Goal: Task Accomplishment & Management: Manage account settings

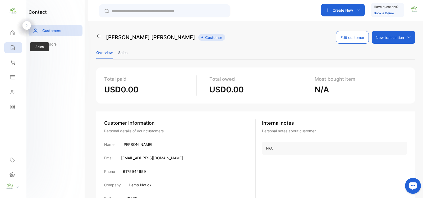
click at [13, 49] on icon at bounding box center [12, 47] width 5 height 5
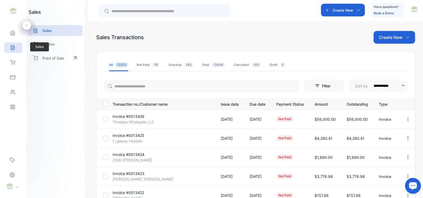
click at [14, 46] on icon at bounding box center [12, 47] width 3 height 4
click at [382, 39] on p "Create New" at bounding box center [391, 37] width 24 height 6
click at [390, 55] on span "Invoice" at bounding box center [395, 55] width 12 height 6
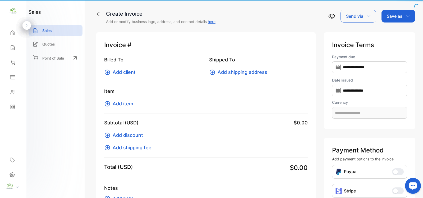
type input "**********"
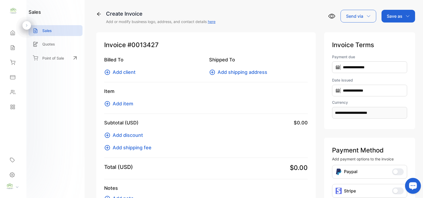
click at [127, 73] on span "Add client" at bounding box center [124, 71] width 23 height 7
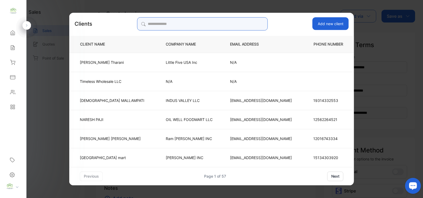
click at [159, 22] on input "search" at bounding box center [202, 23] width 131 height 13
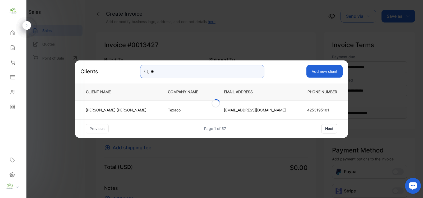
type input "*"
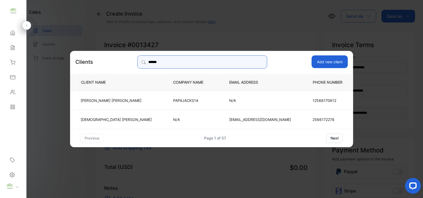
type input "**********"
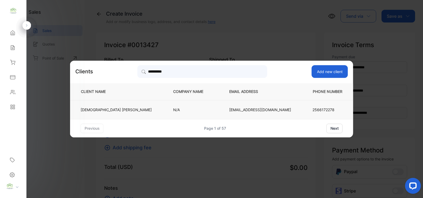
click at [174, 108] on p "N/A" at bounding box center [192, 110] width 39 height 6
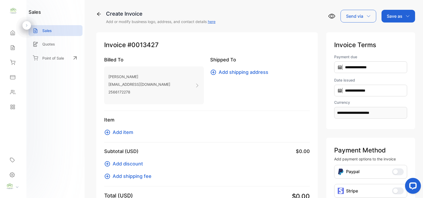
click at [123, 133] on span "Add item" at bounding box center [123, 131] width 21 height 7
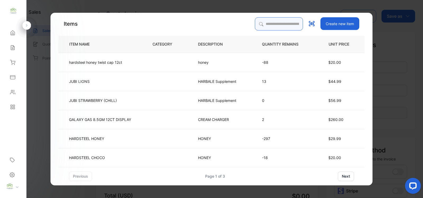
click at [257, 27] on input "search" at bounding box center [279, 23] width 48 height 13
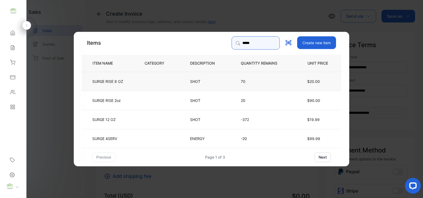
type input "*****"
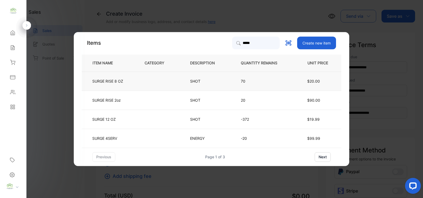
click at [250, 85] on td "70" at bounding box center [263, 80] width 62 height 19
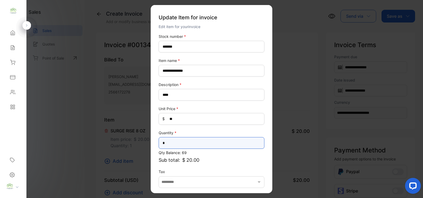
click at [165, 145] on input "*" at bounding box center [212, 143] width 106 height 12
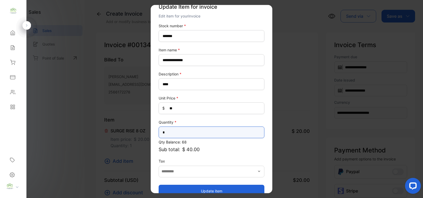
scroll to position [21, 0]
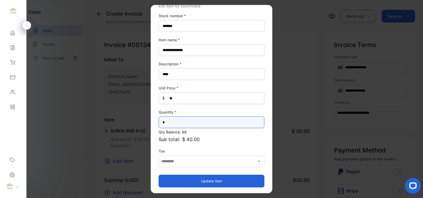
type input "*"
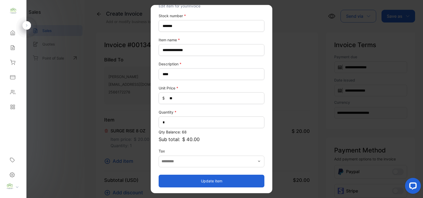
click at [220, 180] on button "Update item" at bounding box center [212, 180] width 106 height 13
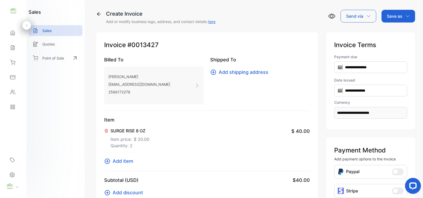
click at [123, 163] on span "Add item" at bounding box center [123, 160] width 21 height 7
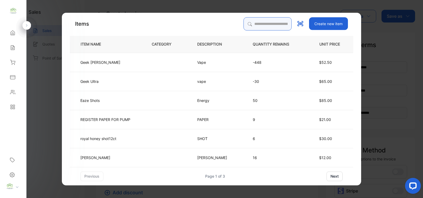
click at [255, 23] on input "search" at bounding box center [267, 23] width 48 height 13
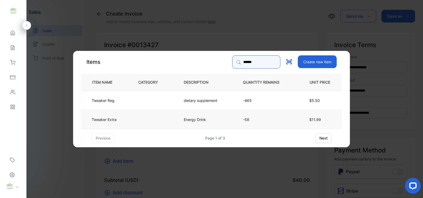
type input "******"
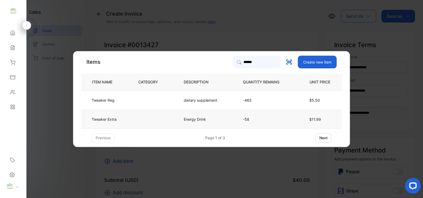
click at [161, 119] on td at bounding box center [151, 118] width 45 height 19
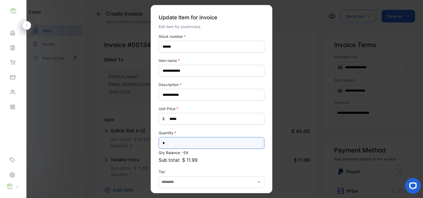
click at [174, 143] on input "*" at bounding box center [212, 143] width 106 height 12
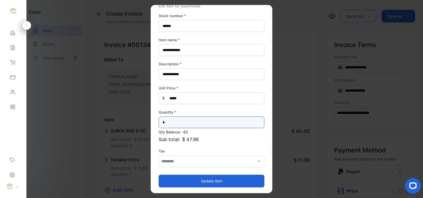
type input "*"
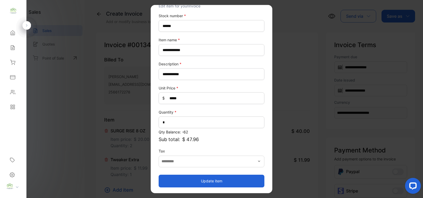
click at [214, 180] on button "Update item" at bounding box center [212, 180] width 106 height 13
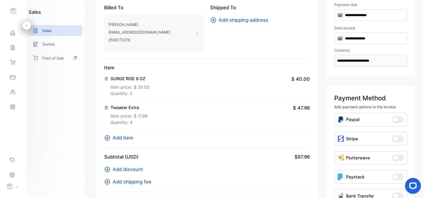
scroll to position [77, 0]
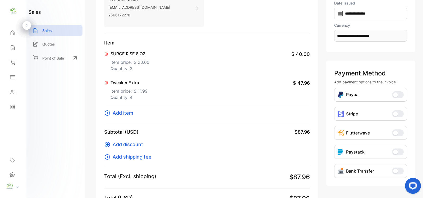
click at [126, 111] on span "Add item" at bounding box center [123, 112] width 21 height 7
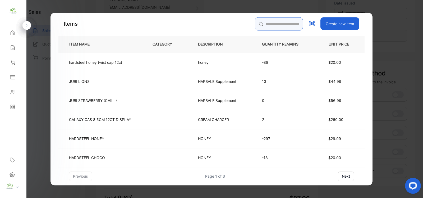
click at [271, 26] on input "search" at bounding box center [279, 23] width 48 height 13
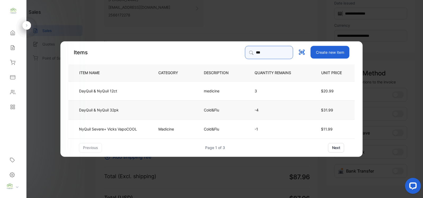
type input "***"
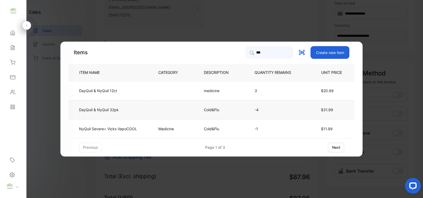
click at [153, 112] on td at bounding box center [172, 109] width 45 height 19
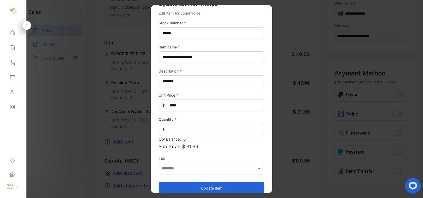
scroll to position [21, 0]
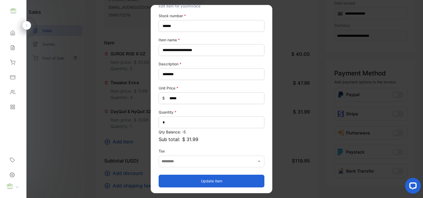
click at [200, 178] on button "Update item" at bounding box center [212, 180] width 106 height 13
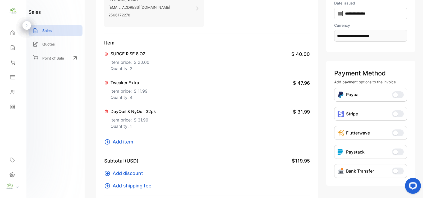
click at [125, 142] on span "Add item" at bounding box center [123, 141] width 21 height 7
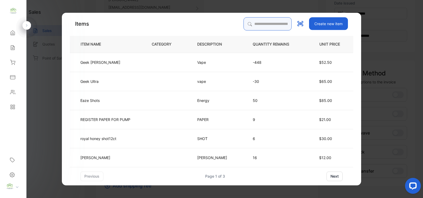
click at [248, 22] on input "search" at bounding box center [267, 23] width 48 height 13
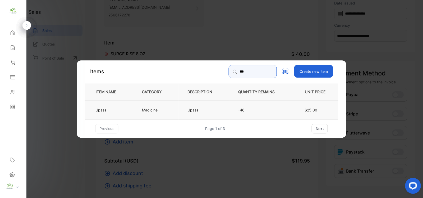
type input "***"
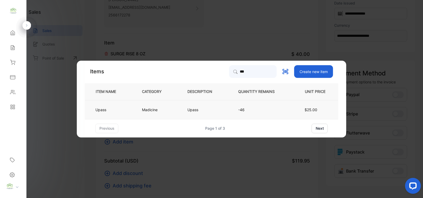
click at [200, 109] on p "Upass" at bounding box center [194, 110] width 14 height 6
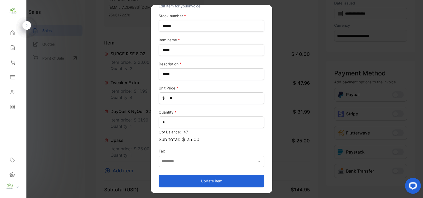
click at [207, 180] on button "Update item" at bounding box center [212, 180] width 106 height 13
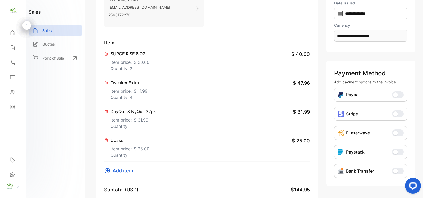
click at [125, 170] on span "Add item" at bounding box center [123, 170] width 21 height 7
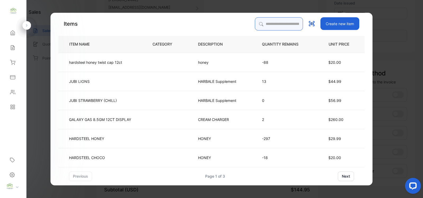
click at [266, 22] on input "search" at bounding box center [279, 23] width 48 height 13
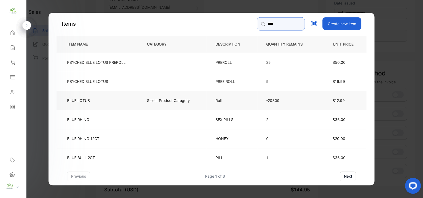
type input "****"
click at [217, 101] on p "Roll" at bounding box center [222, 100] width 14 height 6
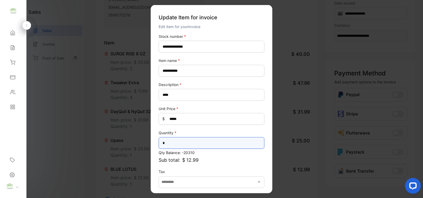
click at [176, 146] on input "*" at bounding box center [212, 143] width 106 height 12
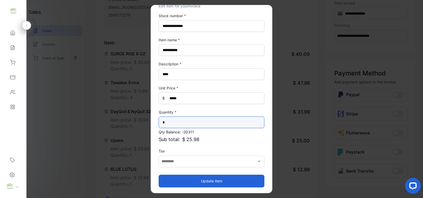
type input "*"
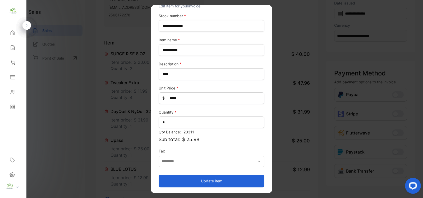
click at [210, 182] on button "Update item" at bounding box center [212, 180] width 106 height 13
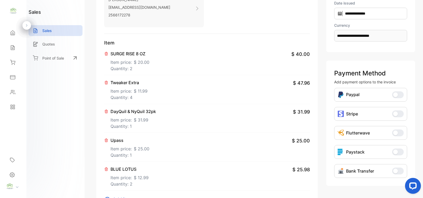
click at [181, 130] on div "DayQuil & NyQuil 32pk Item price: $ 31.99 Quantity: 1 $ 31.99" at bounding box center [207, 118] width 206 height 29
click at [236, 151] on div "Upass Item price: $ 25.00 Quantity: 1 $ 25.00" at bounding box center [207, 147] width 206 height 29
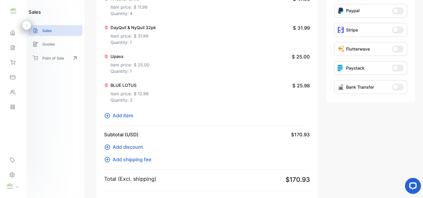
scroll to position [236, 0]
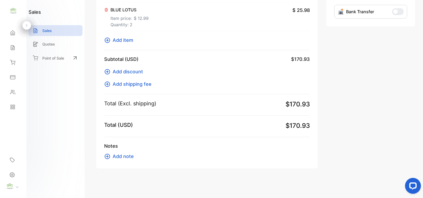
click at [119, 39] on span "Add item" at bounding box center [123, 39] width 21 height 7
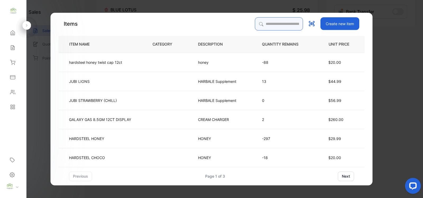
click at [262, 21] on input "search" at bounding box center [279, 23] width 48 height 13
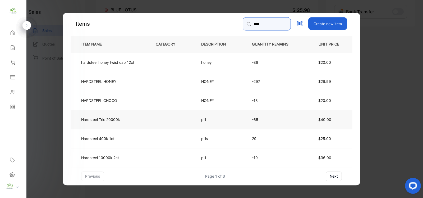
type input "****"
click at [126, 119] on td "Hardsteel Trio 20000k" at bounding box center [109, 118] width 76 height 19
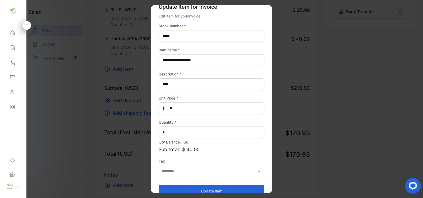
scroll to position [21, 0]
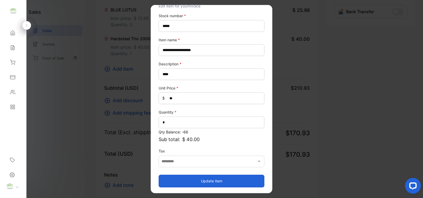
click at [203, 178] on button "Update item" at bounding box center [212, 180] width 106 height 13
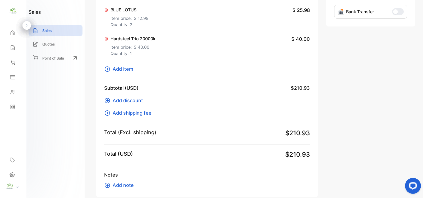
click at [121, 69] on span "Add item" at bounding box center [123, 68] width 21 height 7
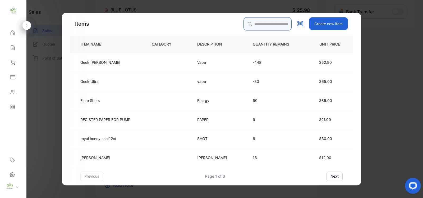
click at [246, 25] on input "search" at bounding box center [267, 23] width 48 height 13
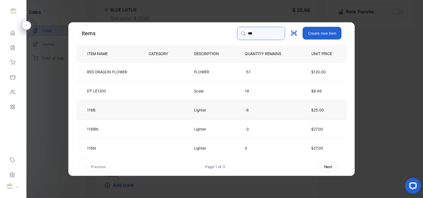
type input "***"
click at [222, 108] on td "Lighter" at bounding box center [210, 109] width 51 height 19
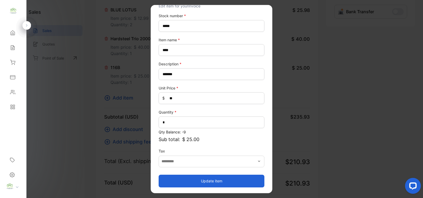
click at [213, 181] on button "Update item" at bounding box center [212, 180] width 106 height 13
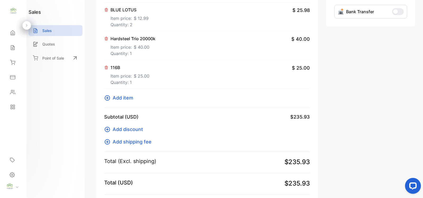
click at [130, 98] on span "Add item" at bounding box center [123, 97] width 21 height 7
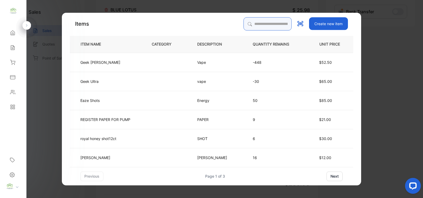
click at [254, 24] on input "search" at bounding box center [267, 23] width 48 height 13
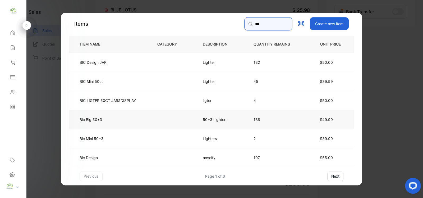
type input "***"
click at [143, 121] on td "Bic Big 50+3" at bounding box center [109, 118] width 80 height 19
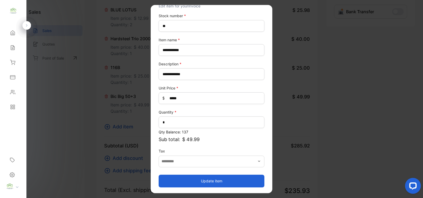
click at [206, 182] on button "Update item" at bounding box center [212, 180] width 106 height 13
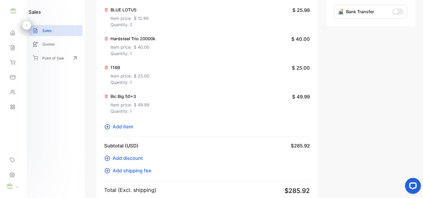
click at [124, 126] on span "Add item" at bounding box center [123, 126] width 21 height 7
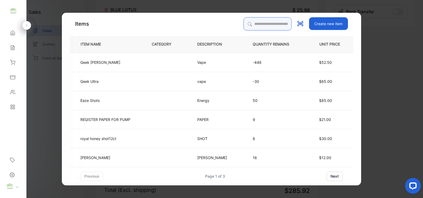
click at [246, 23] on input "search" at bounding box center [267, 23] width 48 height 13
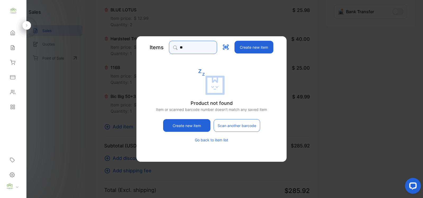
type input "*"
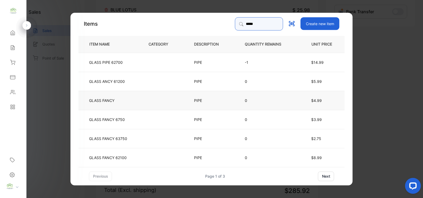
type input "*****"
click at [141, 102] on td at bounding box center [162, 99] width 45 height 19
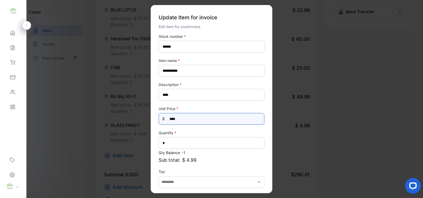
click at [191, 119] on Price-inputprice "****" at bounding box center [212, 119] width 106 height 12
type Price-inputprice "*"
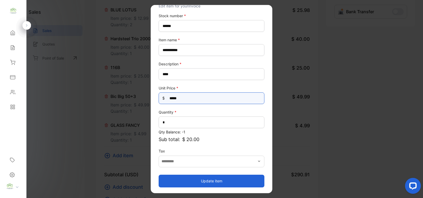
type Price-inputprice "*****"
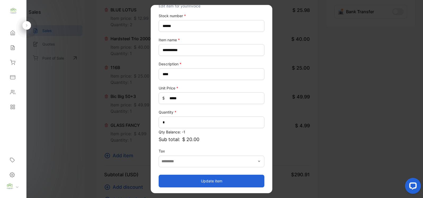
click at [222, 180] on button "Update item" at bounding box center [212, 180] width 106 height 13
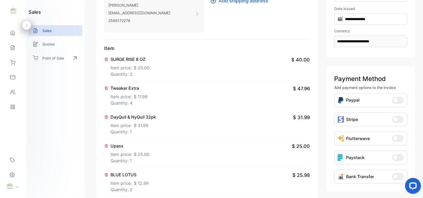
scroll to position [154, 0]
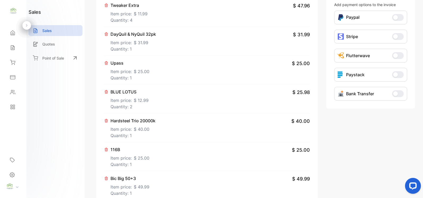
click at [171, 159] on div "116B Item price: $ 25.00 Quantity: 1 $ 25.00" at bounding box center [207, 156] width 206 height 29
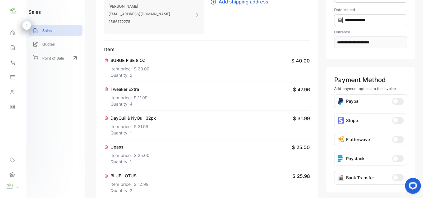
scroll to position [0, 0]
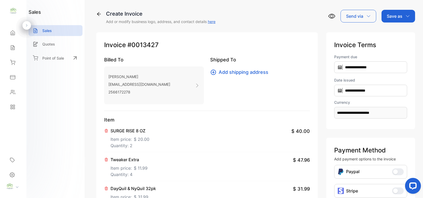
click at [394, 16] on p "Save as" at bounding box center [395, 16] width 16 height 6
click at [392, 34] on div "Invoice" at bounding box center [397, 33] width 30 height 11
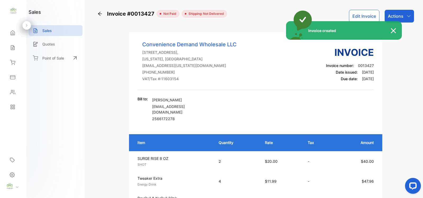
click at [395, 14] on div "Invoice created" at bounding box center [211, 99] width 423 height 198
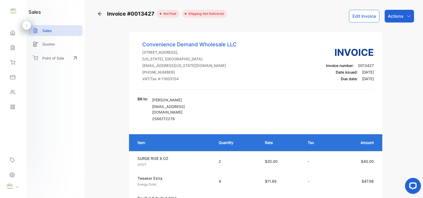
click at [396, 17] on p "Actions" at bounding box center [396, 16] width 16 height 6
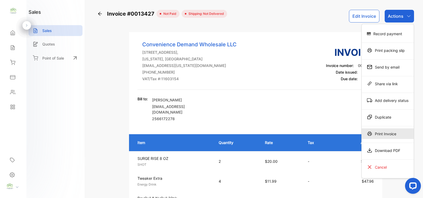
click at [380, 135] on div "Print Invoice" at bounding box center [387, 133] width 52 height 11
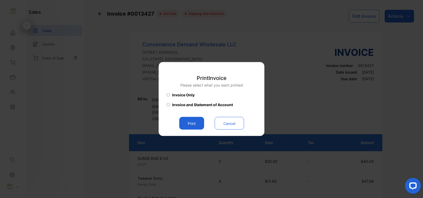
click at [192, 120] on button "Print" at bounding box center [191, 123] width 25 height 13
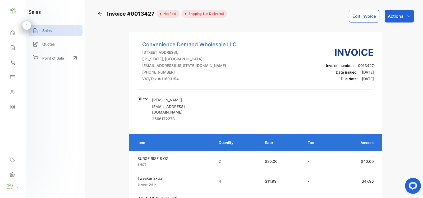
click at [396, 17] on p "Actions" at bounding box center [396, 16] width 16 height 6
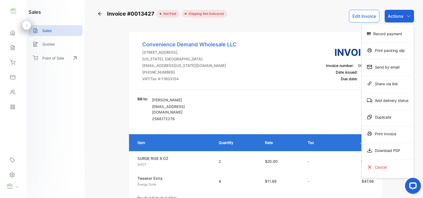
click at [389, 35] on div "Record payment" at bounding box center [387, 33] width 52 height 11
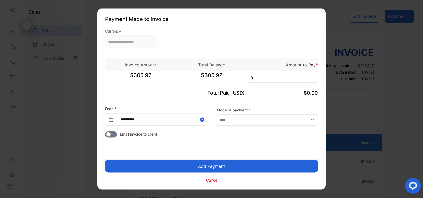
type input "**********"
click at [258, 76] on input at bounding box center [282, 77] width 71 height 12
type input "******"
click at [217, 164] on button "Add Payment" at bounding box center [211, 166] width 212 height 13
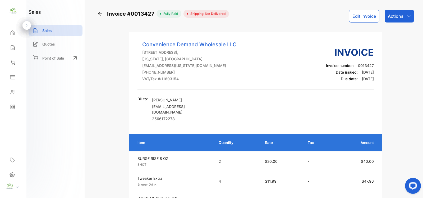
click at [396, 16] on p "Actions" at bounding box center [396, 16] width 16 height 6
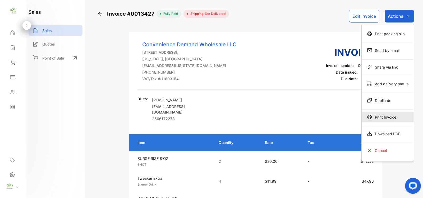
click at [384, 118] on div "Print Invoice" at bounding box center [387, 116] width 52 height 11
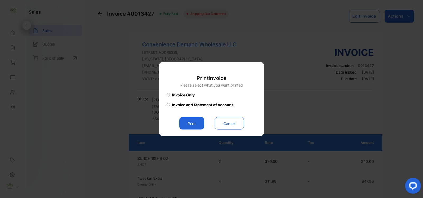
click at [192, 125] on button "Print" at bounding box center [191, 123] width 25 height 13
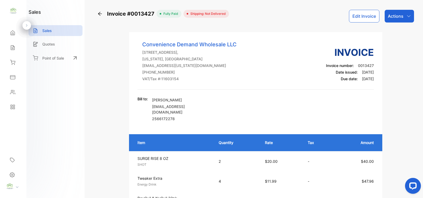
click at [46, 31] on p "Sales" at bounding box center [47, 31] width 10 height 6
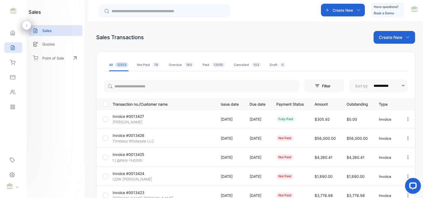
click at [385, 38] on p "Create New" at bounding box center [391, 37] width 24 height 6
click at [390, 57] on div "Invoice" at bounding box center [396, 54] width 37 height 11
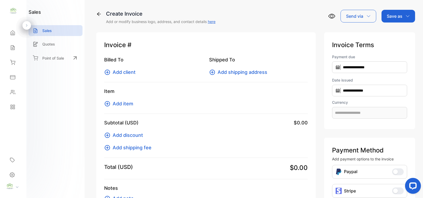
type input "**********"
click at [127, 73] on span "Add client" at bounding box center [124, 71] width 23 height 7
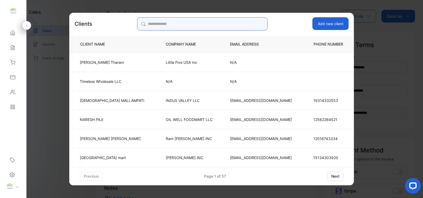
click at [159, 24] on input "search" at bounding box center [202, 23] width 131 height 13
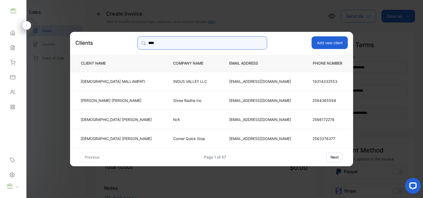
type input "****"
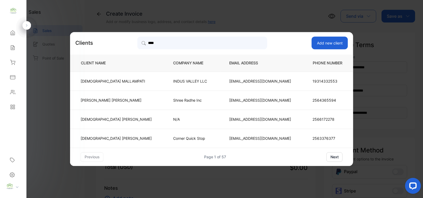
click at [164, 118] on td "N/A" at bounding box center [192, 118] width 56 height 19
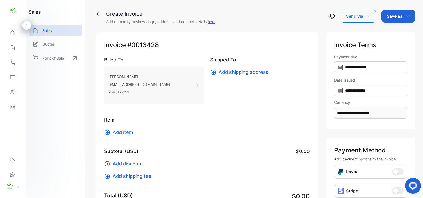
click at [125, 133] on span "Add item" at bounding box center [123, 131] width 21 height 7
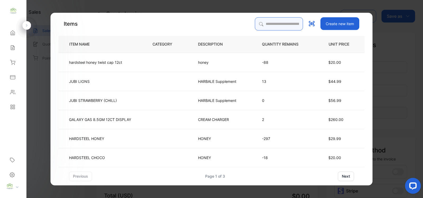
click at [258, 24] on input "search" at bounding box center [279, 23] width 48 height 13
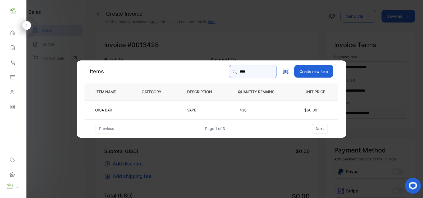
type input "****"
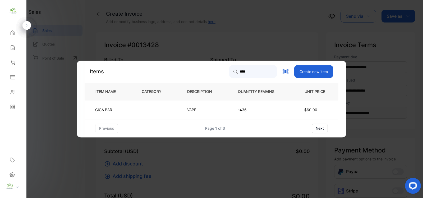
click at [220, 110] on td "VAPE" at bounding box center [203, 109] width 51 height 19
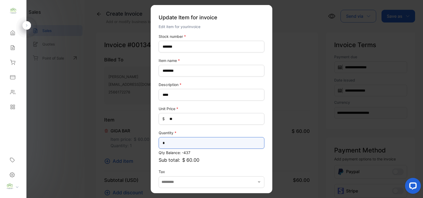
click at [173, 144] on input "*" at bounding box center [212, 143] width 106 height 12
type input "*"
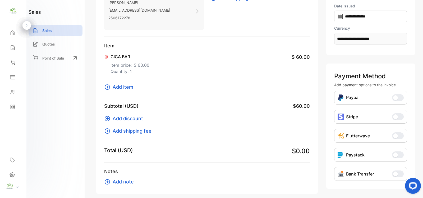
scroll to position [77, 0]
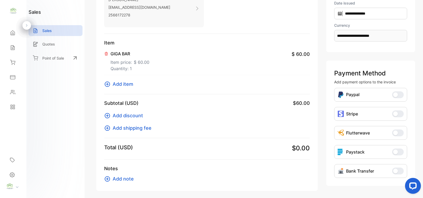
click at [127, 117] on span "Add discount" at bounding box center [128, 115] width 30 height 7
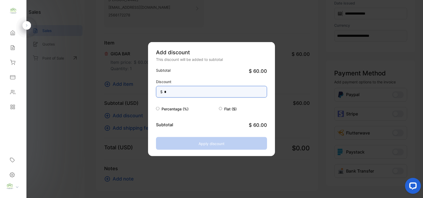
click at [170, 92] on input "*" at bounding box center [211, 92] width 111 height 12
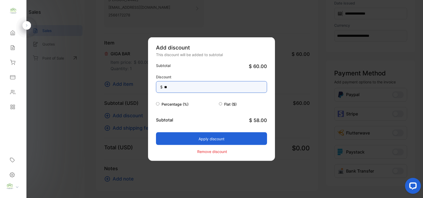
type input "*"
type input "*****"
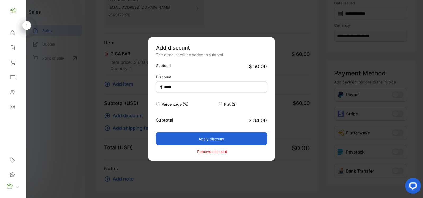
click at [210, 139] on button "Apply discount" at bounding box center [211, 138] width 111 height 13
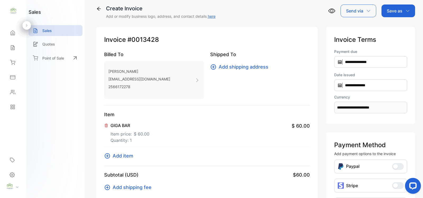
scroll to position [0, 0]
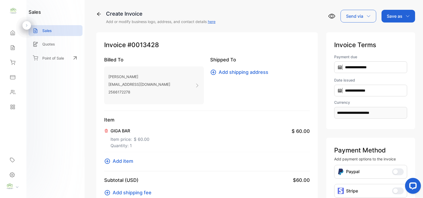
click at [134, 134] on p "Item price: $ 60.00" at bounding box center [129, 138] width 39 height 8
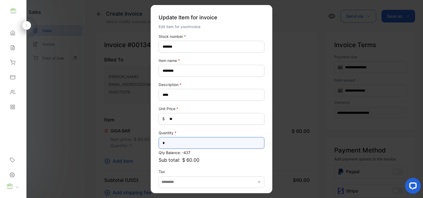
click at [173, 142] on input "*" at bounding box center [212, 143] width 106 height 12
type input "*"
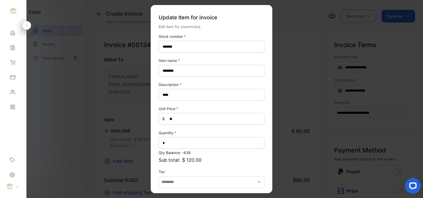
click at [253, 172] on label "Tax" at bounding box center [212, 172] width 106 height 6
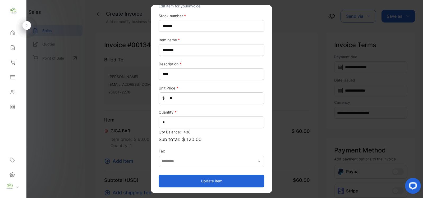
click at [215, 179] on button "Update item" at bounding box center [212, 180] width 106 height 13
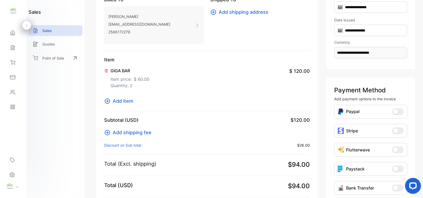
scroll to position [0, 0]
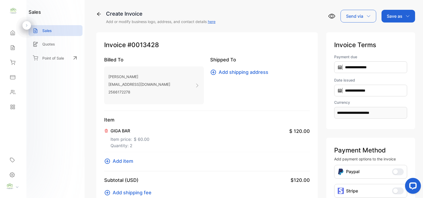
click at [389, 16] on p "Save as" at bounding box center [395, 16] width 16 height 6
click at [384, 33] on div "Invoice" at bounding box center [397, 33] width 30 height 11
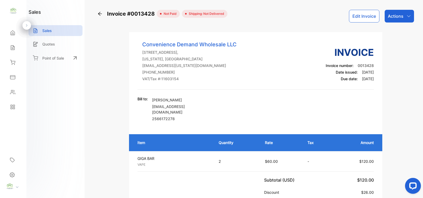
click at [392, 17] on p "Actions" at bounding box center [396, 16] width 16 height 6
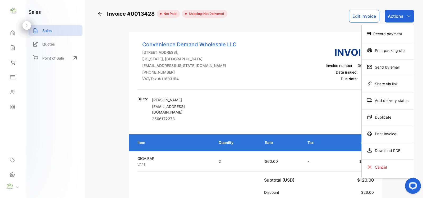
click at [384, 134] on div "Print Invoice" at bounding box center [387, 133] width 52 height 11
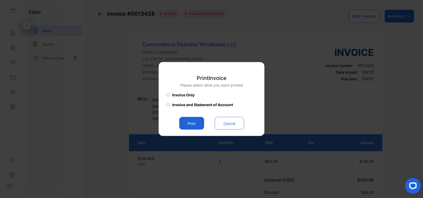
click at [190, 123] on button "Print" at bounding box center [191, 123] width 25 height 13
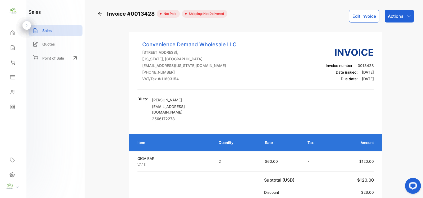
click at [401, 17] on p "Actions" at bounding box center [396, 16] width 16 height 6
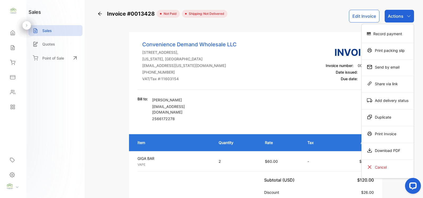
click at [394, 32] on div "Record payment" at bounding box center [387, 33] width 52 height 11
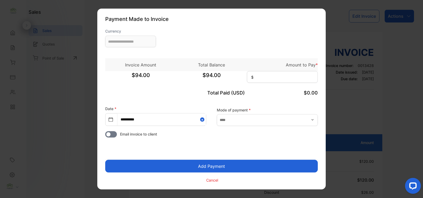
type input "**********"
click at [270, 75] on input at bounding box center [282, 77] width 71 height 12
type input "*****"
click at [214, 165] on button "Add Payment" at bounding box center [211, 166] width 212 height 13
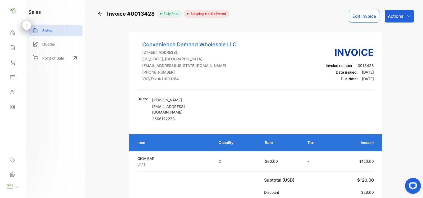
click at [396, 15] on p "Actions" at bounding box center [396, 16] width 16 height 6
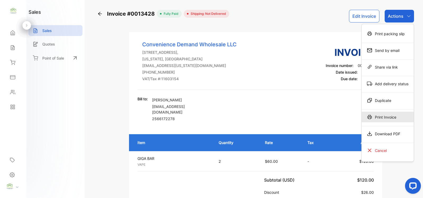
click at [386, 116] on div "Print Invoice" at bounding box center [387, 116] width 52 height 11
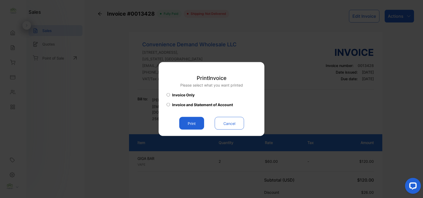
click at [188, 124] on button "Print" at bounding box center [191, 123] width 25 height 13
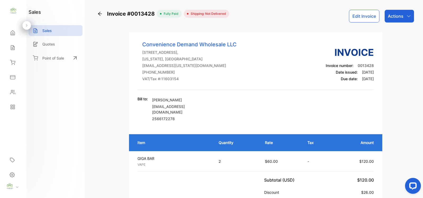
click at [16, 28] on div "Home" at bounding box center [13, 32] width 18 height 11
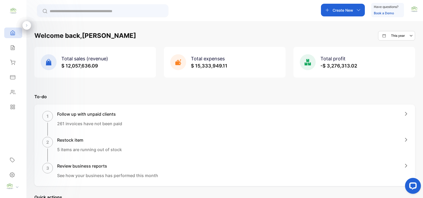
click at [345, 6] on div "Create New" at bounding box center [343, 10] width 44 height 13
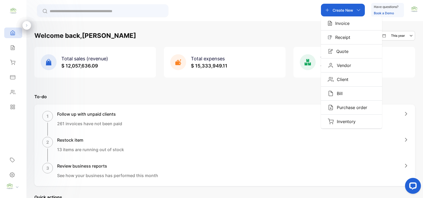
click at [345, 19] on div "Invoice" at bounding box center [351, 23] width 61 height 14
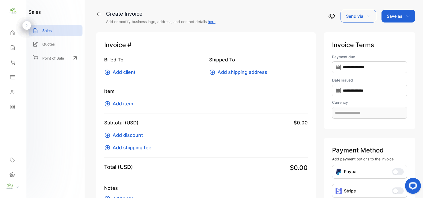
type input "**********"
click at [109, 73] on icon at bounding box center [107, 72] width 6 height 6
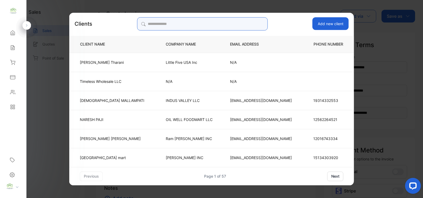
click at [180, 25] on input "search" at bounding box center [202, 23] width 131 height 13
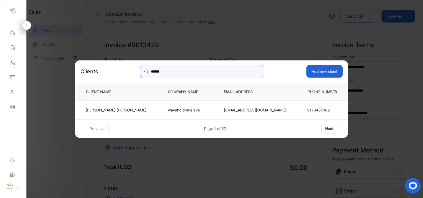
type input "******"
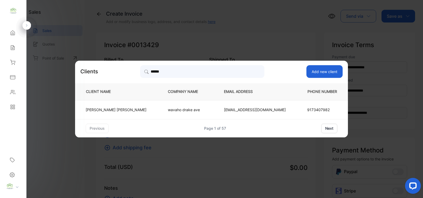
click at [115, 110] on p "[PERSON_NAME]" at bounding box center [116, 110] width 61 height 6
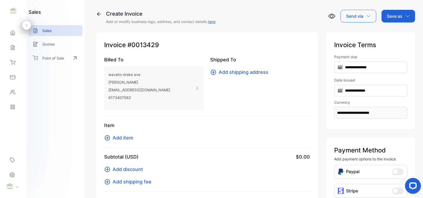
click at [107, 138] on icon at bounding box center [107, 137] width 5 height 5
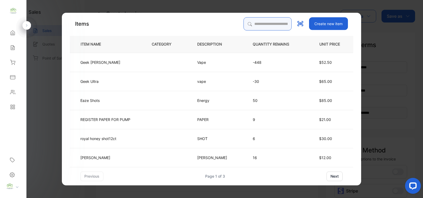
click at [254, 25] on input "search" at bounding box center [267, 23] width 48 height 13
click at [243, 23] on input "search" at bounding box center [267, 23] width 48 height 13
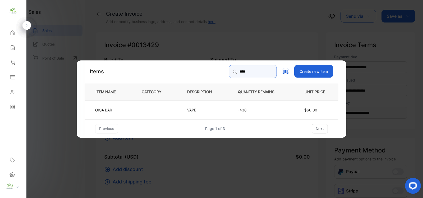
type input "****"
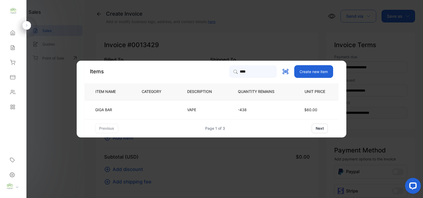
click at [234, 109] on td "-438" at bounding box center [260, 109] width 62 height 19
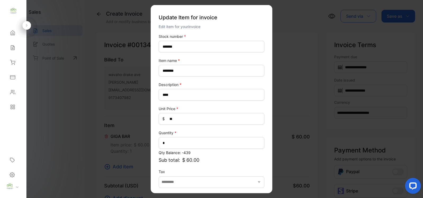
scroll to position [21, 0]
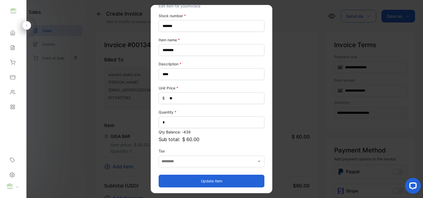
click at [197, 177] on button "Update item" at bounding box center [212, 180] width 106 height 13
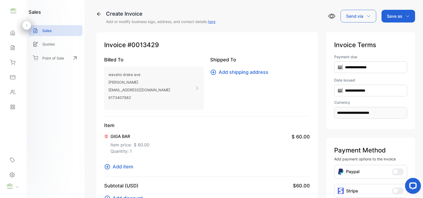
click at [108, 167] on icon at bounding box center [107, 166] width 6 height 6
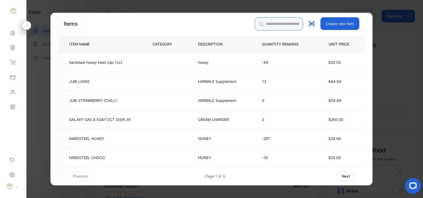
click at [274, 26] on input "search" at bounding box center [279, 23] width 48 height 13
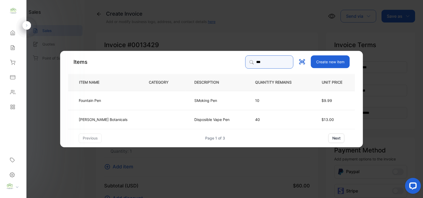
type input "***"
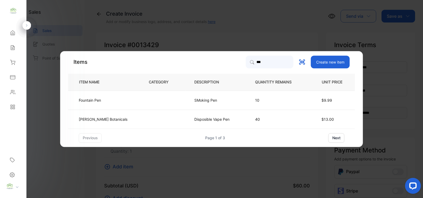
click at [185, 95] on td "SMoking Pen" at bounding box center [215, 99] width 61 height 19
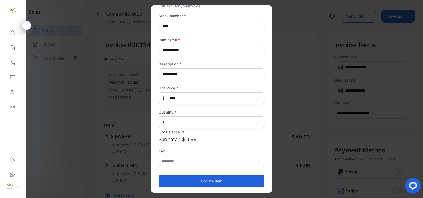
click at [197, 176] on button "Update item" at bounding box center [212, 180] width 106 height 13
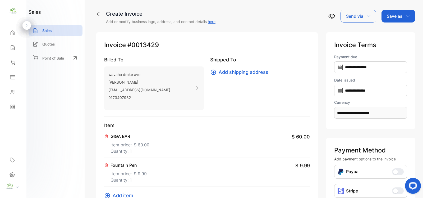
click at [109, 194] on icon at bounding box center [107, 195] width 6 height 6
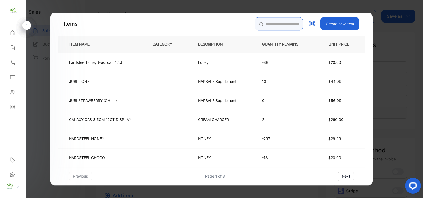
click at [282, 23] on input "search" at bounding box center [279, 23] width 48 height 13
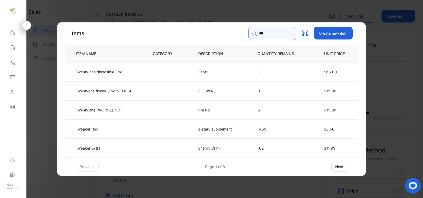
type input "***"
click at [171, 123] on td at bounding box center [166, 128] width 45 height 19
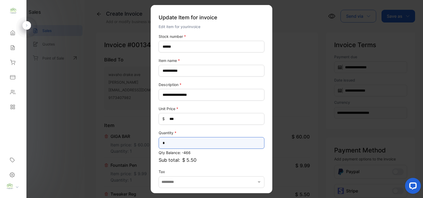
click at [174, 141] on input "*" at bounding box center [212, 143] width 106 height 12
type input "*"
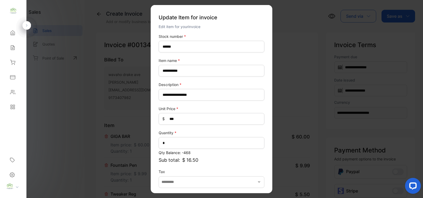
click at [222, 160] on p "Sub total: $ 16.50" at bounding box center [212, 159] width 106 height 7
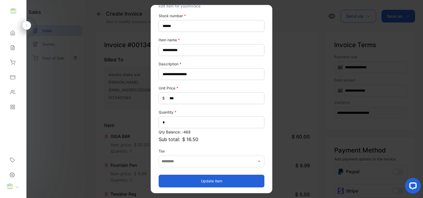
click at [221, 183] on button "Update item" at bounding box center [212, 180] width 106 height 13
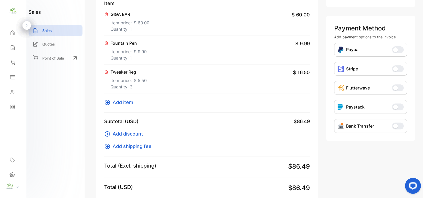
scroll to position [107, 0]
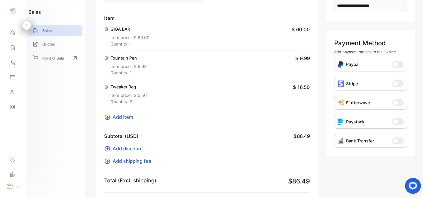
click at [126, 120] on span "Add item" at bounding box center [123, 116] width 21 height 7
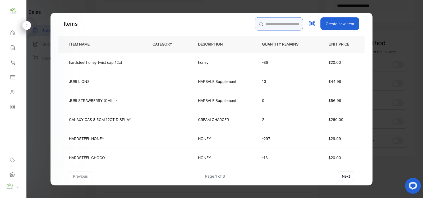
click at [282, 23] on input "search" at bounding box center [279, 23] width 48 height 13
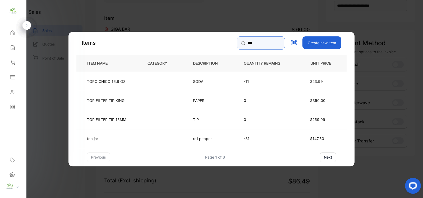
type input "***"
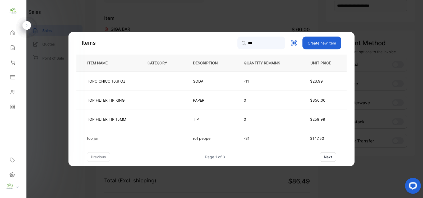
click at [208, 134] on td "roll pepper" at bounding box center [209, 137] width 51 height 19
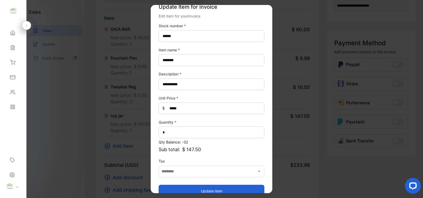
scroll to position [21, 0]
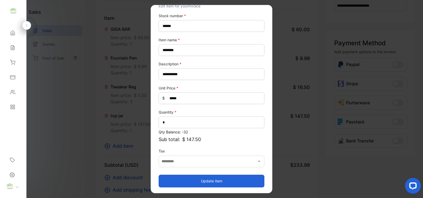
click at [204, 177] on button "Update item" at bounding box center [212, 180] width 106 height 13
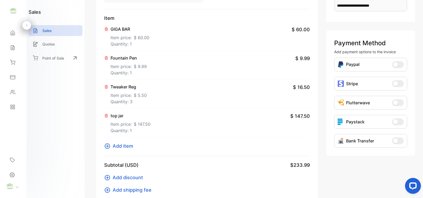
click at [109, 145] on icon at bounding box center [107, 145] width 5 height 5
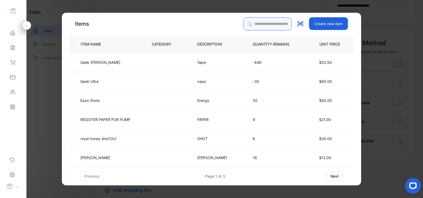
click at [275, 27] on input "search" at bounding box center [267, 23] width 48 height 13
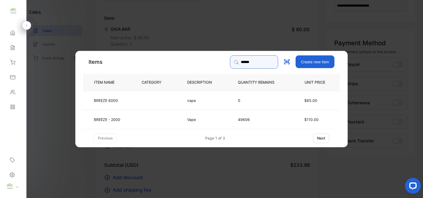
type input "******"
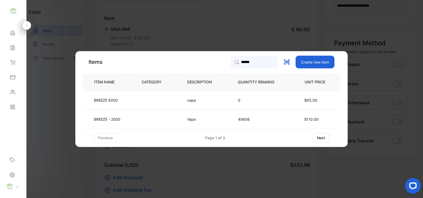
click at [224, 113] on td "Vape" at bounding box center [203, 118] width 51 height 19
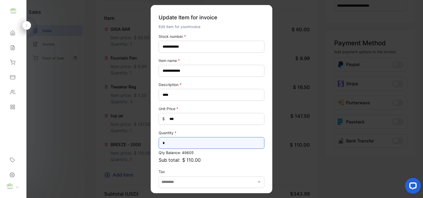
click at [179, 137] on input "*" at bounding box center [212, 143] width 106 height 12
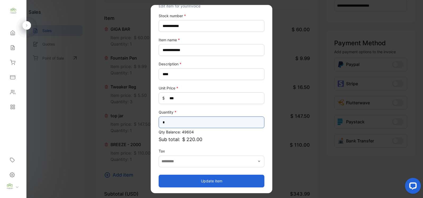
type input "*"
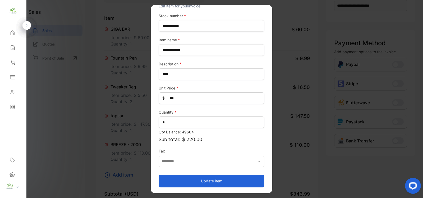
click at [227, 179] on button "Update item" at bounding box center [212, 180] width 106 height 13
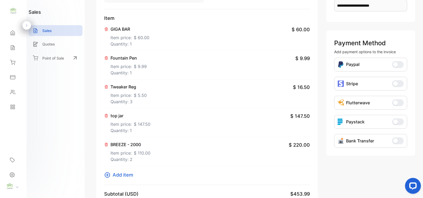
click at [107, 175] on icon at bounding box center [107, 174] width 5 height 5
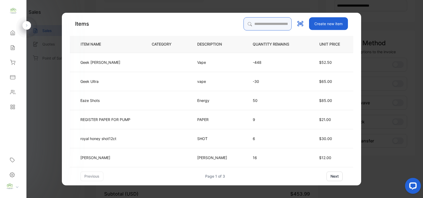
click at [272, 23] on input "search" at bounding box center [267, 23] width 48 height 13
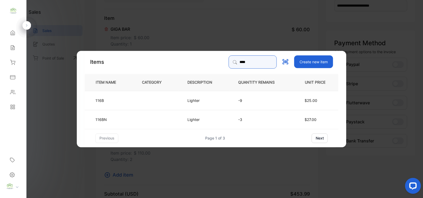
type input "****"
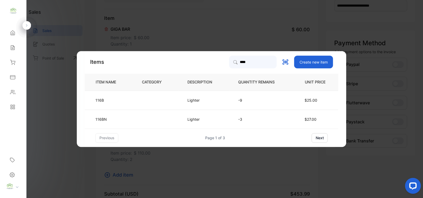
click at [179, 119] on td at bounding box center [155, 118] width 45 height 19
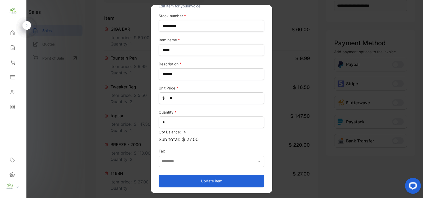
click at [205, 175] on button "Update item" at bounding box center [212, 180] width 106 height 13
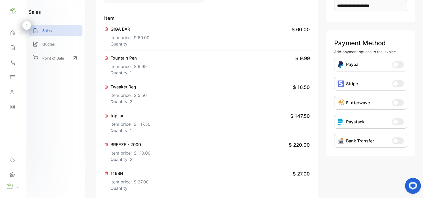
scroll to position [184, 0]
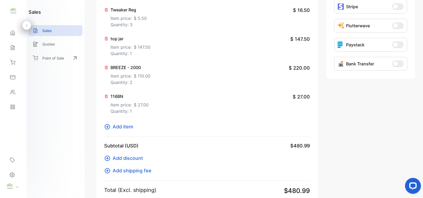
click at [110, 127] on icon at bounding box center [107, 126] width 5 height 5
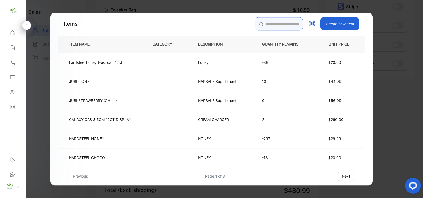
click at [286, 21] on input "search" at bounding box center [279, 23] width 48 height 13
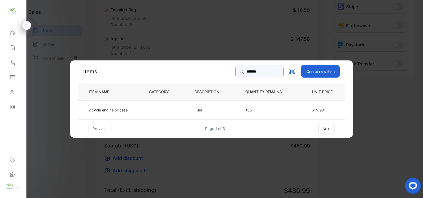
type input "*******"
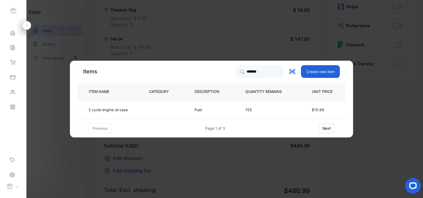
click at [153, 110] on td at bounding box center [162, 109] width 45 height 19
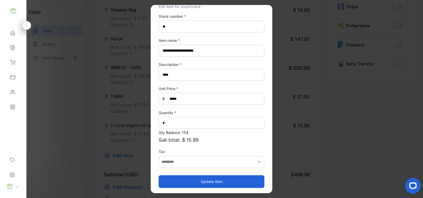
scroll to position [21, 0]
click at [220, 176] on button "Update item" at bounding box center [212, 180] width 106 height 13
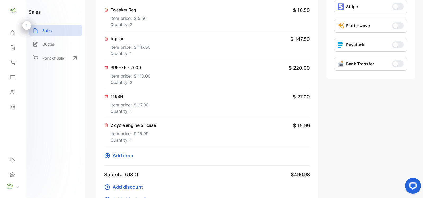
click at [110, 158] on icon at bounding box center [107, 155] width 6 height 6
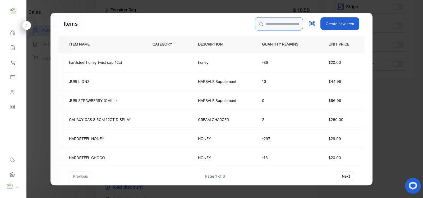
click at [261, 22] on input "search" at bounding box center [279, 23] width 48 height 13
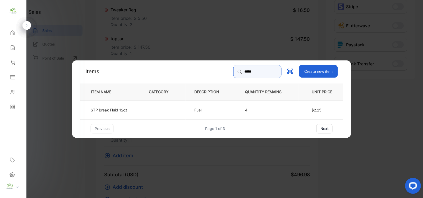
type input "*****"
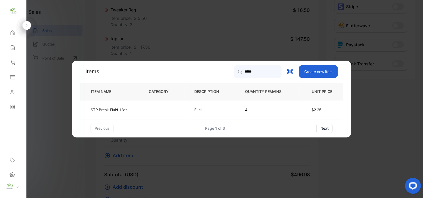
click at [184, 111] on td at bounding box center [162, 109] width 45 height 19
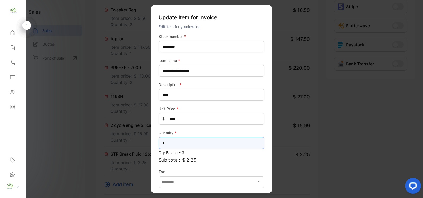
click at [196, 143] on input "*" at bounding box center [212, 143] width 106 height 12
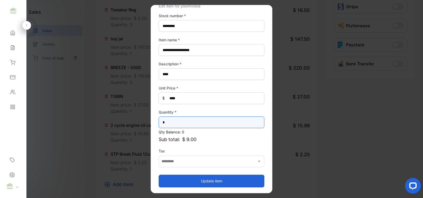
type input "*"
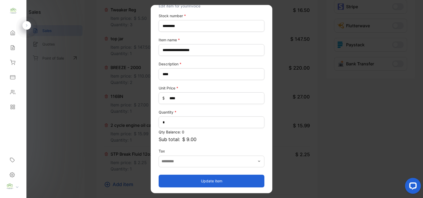
drag, startPoint x: 208, startPoint y: 182, endPoint x: 196, endPoint y: 181, distance: 11.9
click at [208, 182] on button "Update item" at bounding box center [212, 180] width 106 height 13
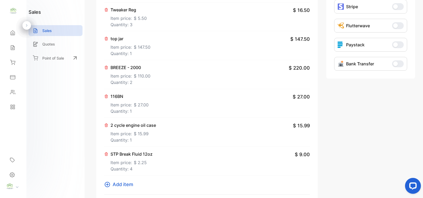
click at [106, 184] on icon at bounding box center [107, 184] width 6 height 6
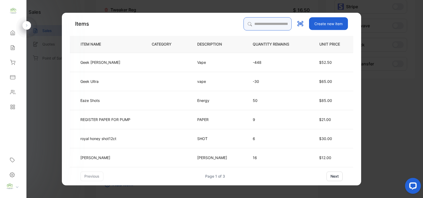
click at [270, 18] on input "search" at bounding box center [267, 23] width 48 height 13
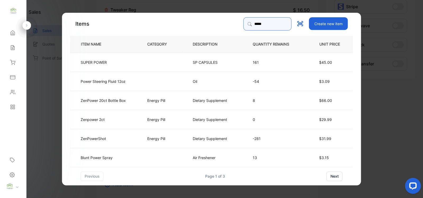
type input "*****"
click at [153, 77] on td at bounding box center [160, 80] width 45 height 19
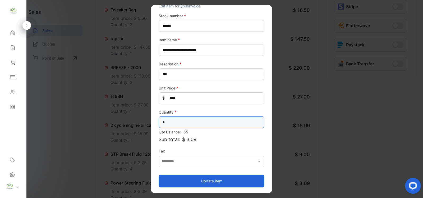
click at [217, 123] on input "*" at bounding box center [212, 122] width 106 height 12
type input "*"
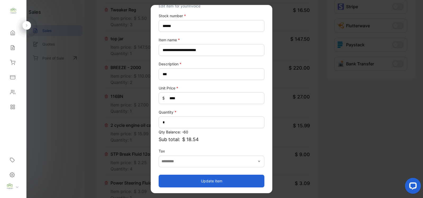
click at [170, 177] on button "Update item" at bounding box center [212, 180] width 106 height 13
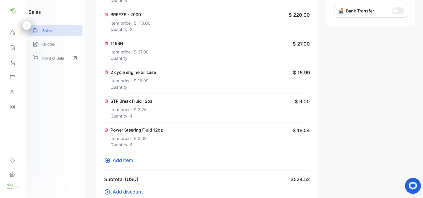
scroll to position [261, 0]
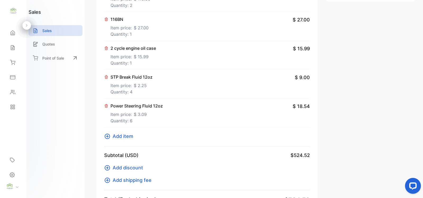
click at [110, 134] on icon at bounding box center [107, 136] width 6 height 6
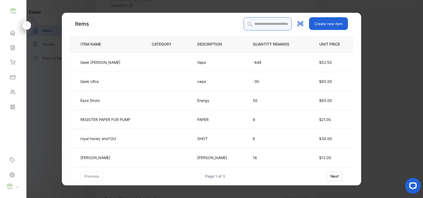
click at [280, 24] on input "search" at bounding box center [267, 23] width 48 height 13
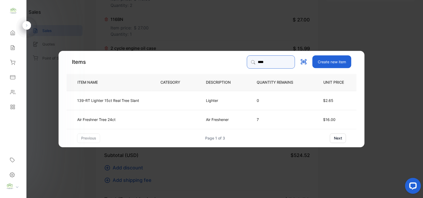
type input "****"
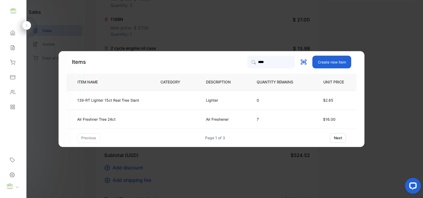
click at [129, 119] on td "Air Freshner Tree 24ct" at bounding box center [109, 118] width 85 height 19
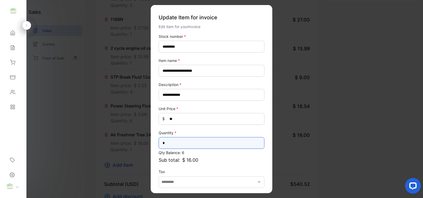
click at [200, 139] on input "*" at bounding box center [212, 143] width 106 height 12
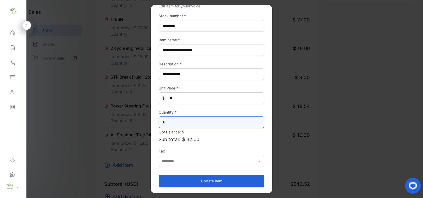
type input "*"
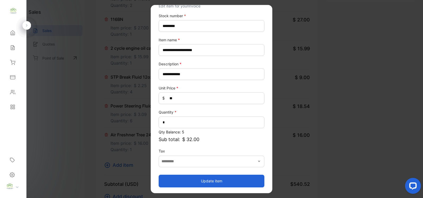
click at [221, 179] on button "Update item" at bounding box center [212, 180] width 106 height 13
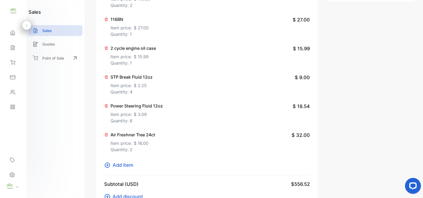
click at [109, 165] on icon at bounding box center [107, 165] width 6 height 6
click at [109, 164] on icon at bounding box center [107, 165] width 6 height 6
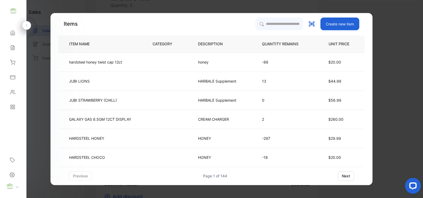
click at [259, 22] on icon at bounding box center [261, 24] width 4 height 4
click at [260, 22] on input "search" at bounding box center [279, 23] width 48 height 13
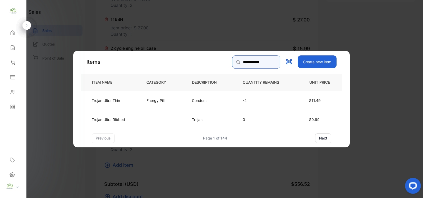
type input "**********"
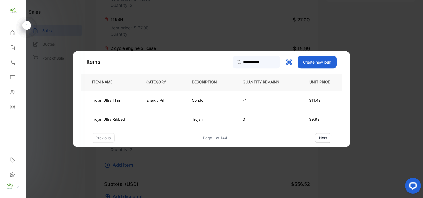
click at [185, 95] on td "Condom" at bounding box center [208, 99] width 51 height 19
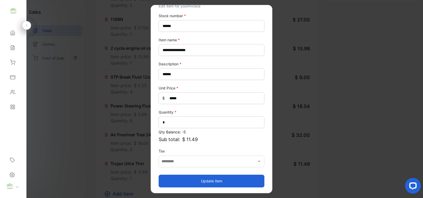
click at [208, 178] on button "Update item" at bounding box center [212, 180] width 106 height 13
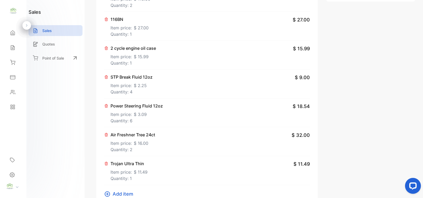
click at [105, 194] on icon at bounding box center [107, 193] width 6 height 6
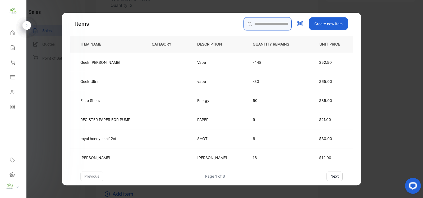
click at [269, 18] on input "search" at bounding box center [267, 23] width 48 height 13
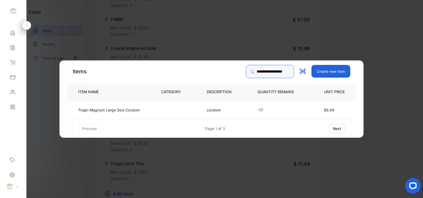
type input "**********"
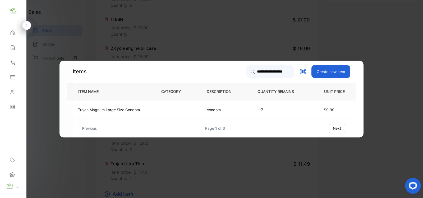
click at [217, 113] on td "condom" at bounding box center [223, 109] width 51 height 19
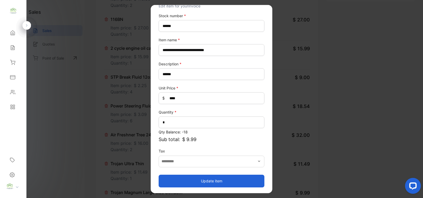
click at [210, 180] on button "Update item" at bounding box center [212, 180] width 106 height 13
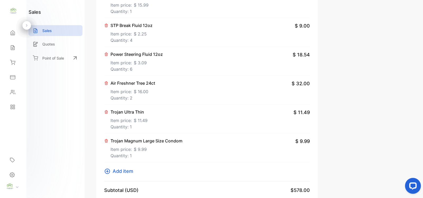
scroll to position [338, 0]
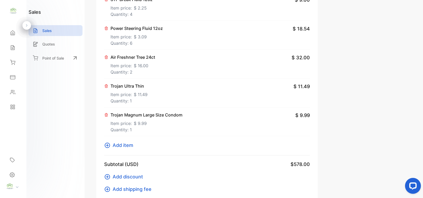
click at [106, 147] on icon at bounding box center [107, 145] width 6 height 6
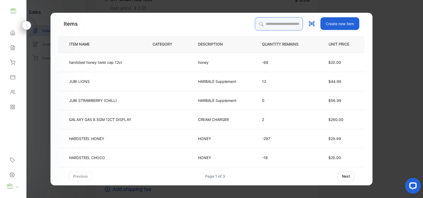
click at [267, 25] on input "search" at bounding box center [279, 23] width 48 height 13
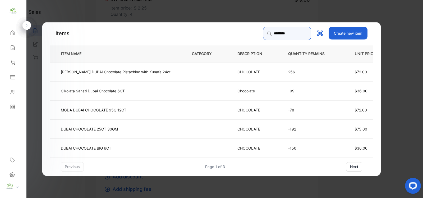
type input "********"
click at [308, 142] on td "-150" at bounding box center [310, 147] width 62 height 19
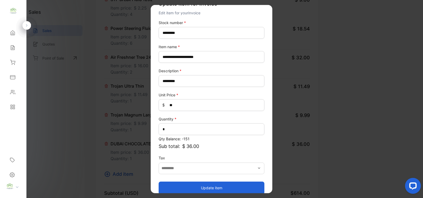
scroll to position [21, 0]
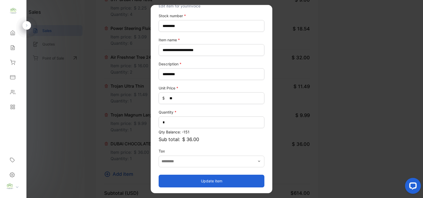
click at [208, 178] on button "Update item" at bounding box center [212, 180] width 106 height 13
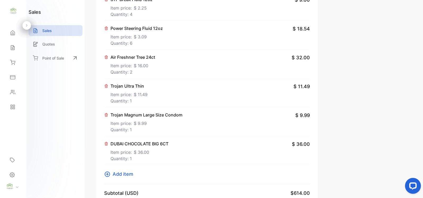
click at [110, 173] on icon at bounding box center [107, 174] width 6 height 6
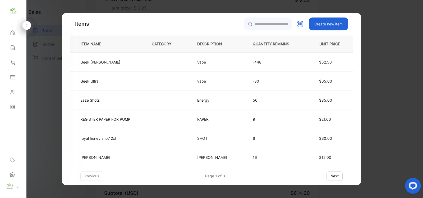
click at [293, 24] on div "Create new item" at bounding box center [296, 23] width 104 height 13
click at [252, 19] on input "search" at bounding box center [267, 23] width 48 height 13
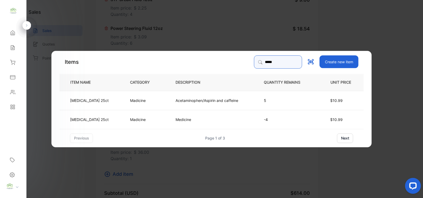
type input "*****"
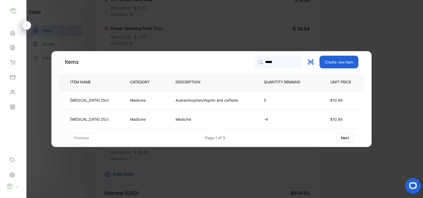
click at [179, 95] on td "Acetaminophen/Aspirin and caffeine" at bounding box center [211, 99] width 88 height 19
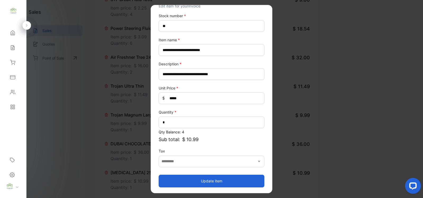
click at [223, 176] on button "Update item" at bounding box center [212, 180] width 106 height 13
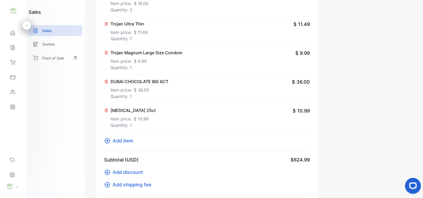
scroll to position [415, 0]
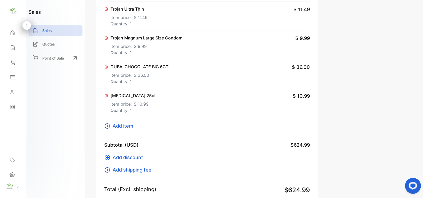
click at [110, 127] on icon at bounding box center [107, 125] width 5 height 5
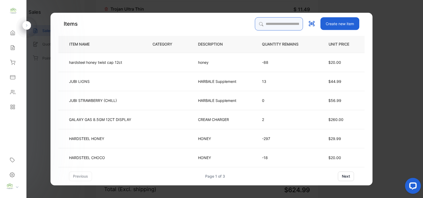
click at [284, 27] on input "search" at bounding box center [279, 23] width 48 height 13
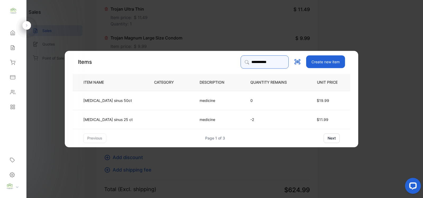
type input "**********"
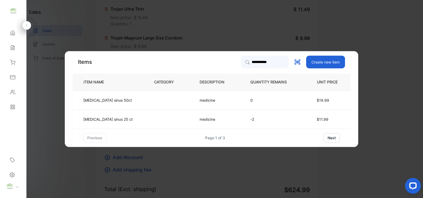
click at [204, 118] on p "medicine" at bounding box center [207, 119] width 16 height 6
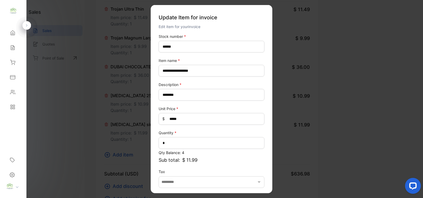
scroll to position [21, 0]
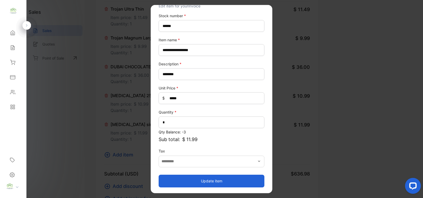
click at [222, 179] on button "Update item" at bounding box center [212, 180] width 106 height 13
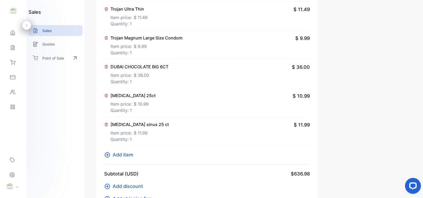
click at [104, 154] on icon at bounding box center [107, 154] width 6 height 6
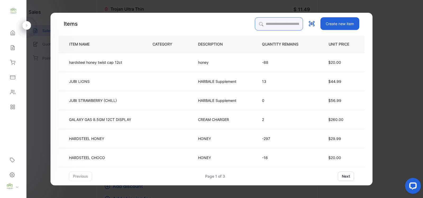
click at [267, 19] on input "search" at bounding box center [279, 23] width 48 height 13
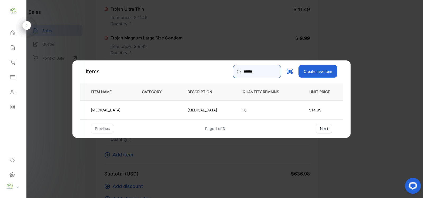
type input "******"
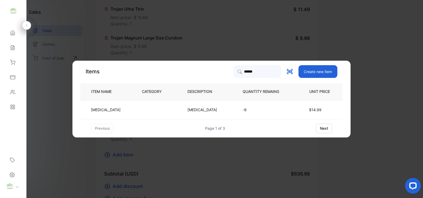
click at [131, 111] on td "Motrin" at bounding box center [106, 109] width 53 height 19
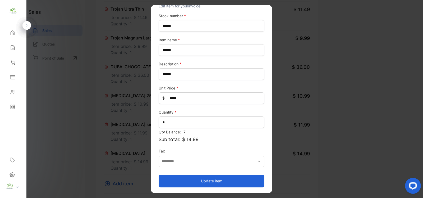
click at [241, 177] on button "Update item" at bounding box center [212, 180] width 106 height 13
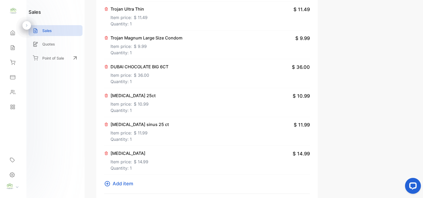
click at [108, 184] on icon at bounding box center [107, 183] width 6 height 6
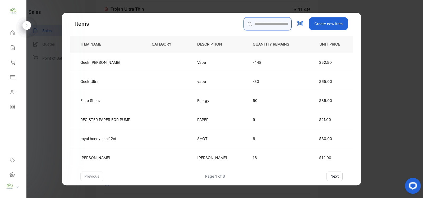
click at [287, 23] on input "search" at bounding box center [267, 23] width 48 height 13
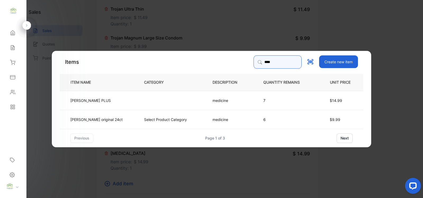
type input "****"
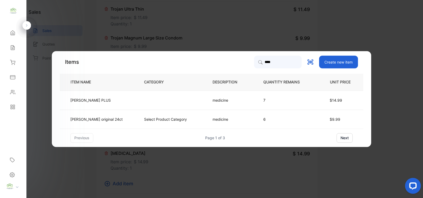
click at [180, 117] on p "Select Product Category" at bounding box center [165, 119] width 43 height 6
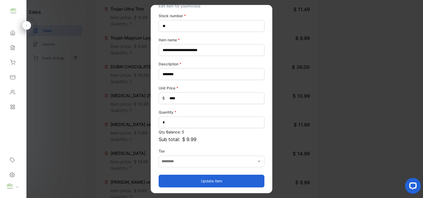
click at [218, 174] on button "Update item" at bounding box center [212, 180] width 106 height 13
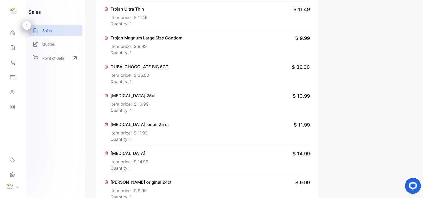
scroll to position [588, 0]
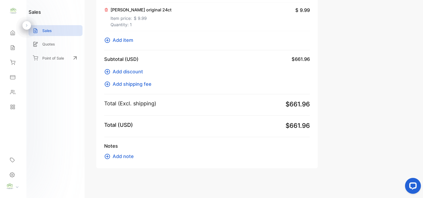
click at [108, 37] on icon at bounding box center [107, 40] width 6 height 6
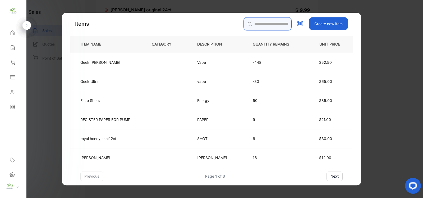
click at [267, 23] on input "search" at bounding box center [267, 23] width 48 height 13
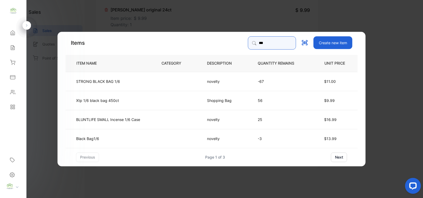
type input "***"
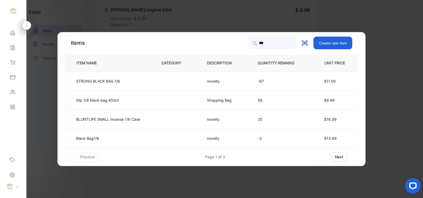
click at [195, 99] on td at bounding box center [175, 99] width 45 height 19
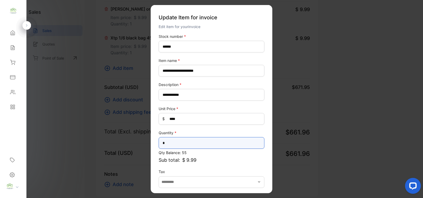
click at [202, 140] on input "*" at bounding box center [212, 143] width 106 height 12
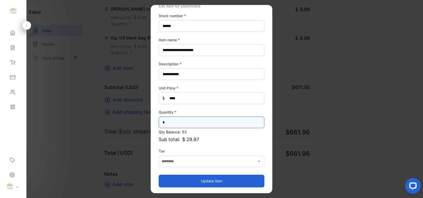
type input "*"
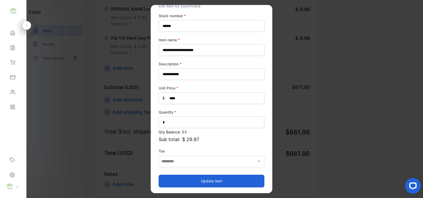
click at [234, 175] on button "Update item" at bounding box center [212, 180] width 106 height 13
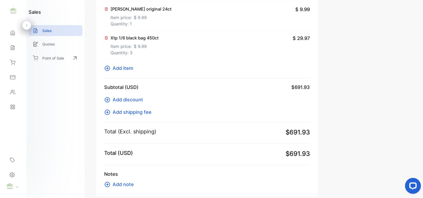
click at [109, 69] on icon at bounding box center [107, 68] width 6 height 6
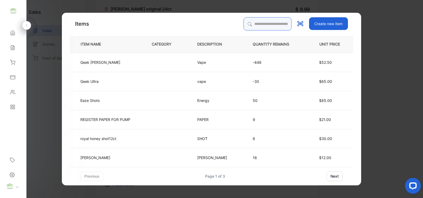
click at [287, 22] on input "search" at bounding box center [267, 23] width 48 height 13
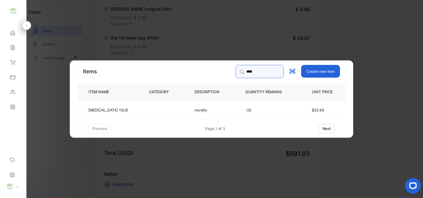
type input "****"
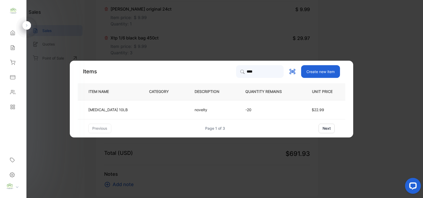
click at [221, 111] on td "novelty" at bounding box center [211, 109] width 51 height 19
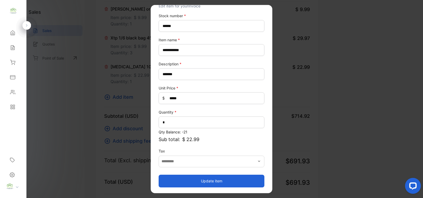
click at [223, 175] on button "Update item" at bounding box center [212, 180] width 106 height 13
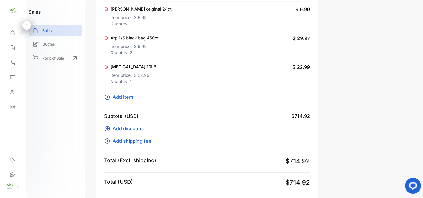
click at [104, 100] on icon at bounding box center [107, 97] width 6 height 6
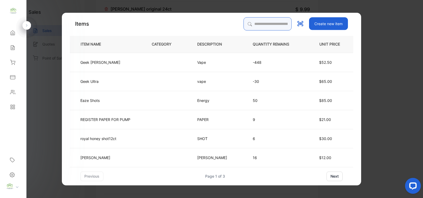
click at [270, 23] on input "search" at bounding box center [267, 23] width 48 height 13
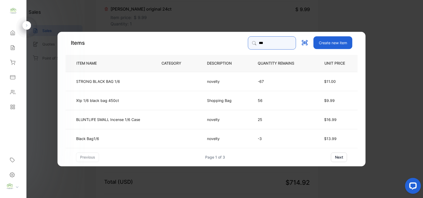
type input "***"
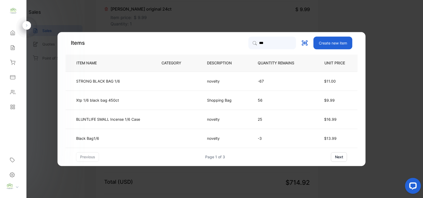
click at [258, 136] on p "-3" at bounding box center [280, 138] width 45 height 6
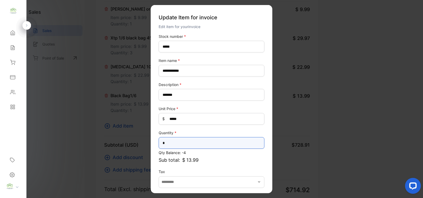
click at [186, 140] on input "*" at bounding box center [212, 143] width 106 height 12
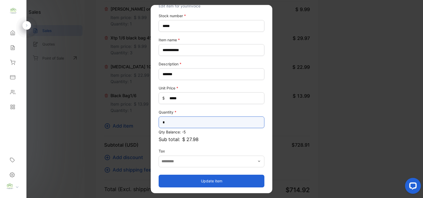
type input "*"
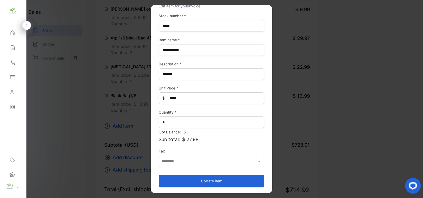
click at [213, 182] on button "Update item" at bounding box center [212, 180] width 106 height 13
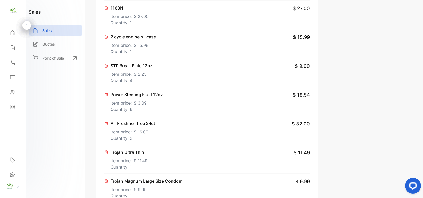
scroll to position [202, 0]
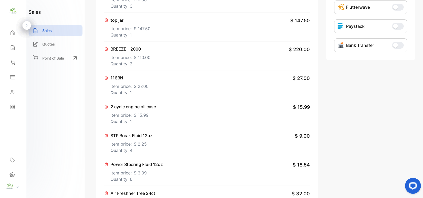
click at [105, 50] on icon at bounding box center [106, 49] width 4 height 4
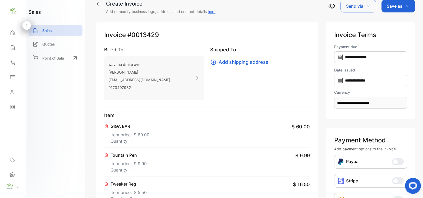
scroll to position [0, 0]
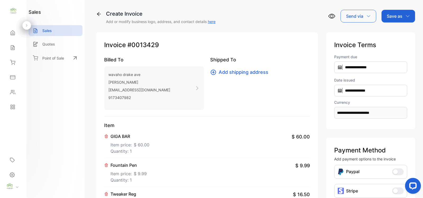
click at [412, 18] on div "Save as" at bounding box center [398, 16] width 34 height 13
click at [395, 36] on div "Invoice" at bounding box center [397, 33] width 30 height 11
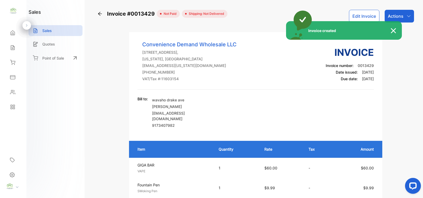
click at [408, 13] on div "Invoice created" at bounding box center [211, 99] width 423 height 198
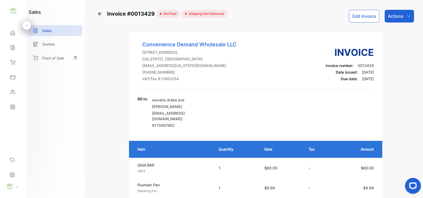
click at [410, 17] on div "Actions" at bounding box center [398, 16] width 29 height 13
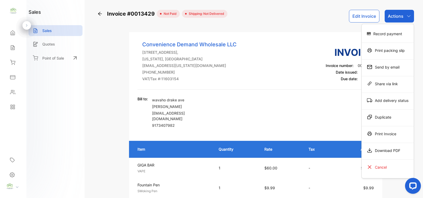
click at [393, 137] on div "Print Invoice" at bounding box center [387, 133] width 52 height 11
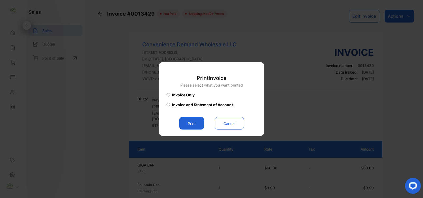
click at [196, 122] on button "Print" at bounding box center [191, 123] width 25 height 13
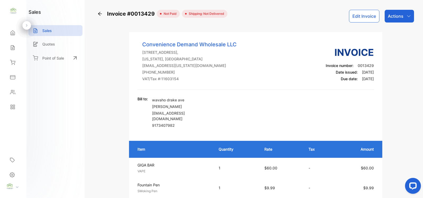
click at [405, 22] on div "Actions" at bounding box center [398, 16] width 29 height 13
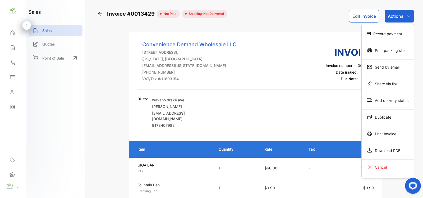
click at [396, 35] on div "Record payment" at bounding box center [387, 33] width 52 height 11
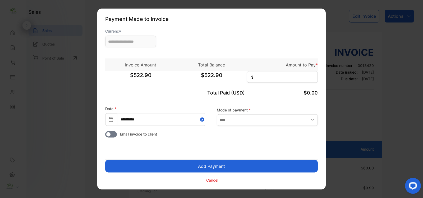
type input "**********"
click at [273, 76] on input at bounding box center [282, 77] width 71 height 12
type input "*****"
click at [255, 120] on input "text" at bounding box center [267, 120] width 101 height 12
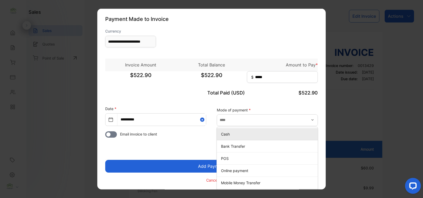
click at [241, 136] on div "Cash" at bounding box center [267, 134] width 101 height 8
type input "****"
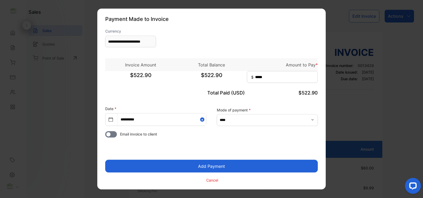
click at [217, 162] on button "Add Payment" at bounding box center [211, 166] width 212 height 13
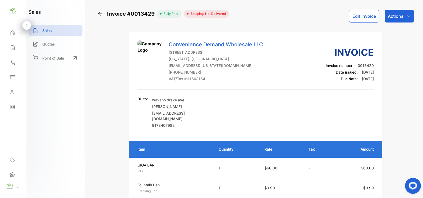
click at [393, 13] on p "Actions" at bounding box center [396, 16] width 16 height 6
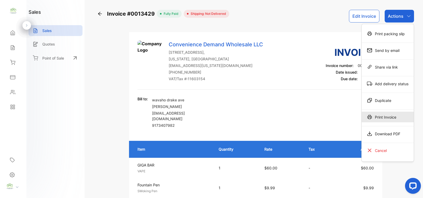
click at [392, 114] on div "Print Invoice" at bounding box center [387, 116] width 52 height 11
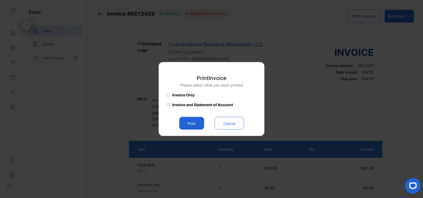
click at [202, 120] on button "Print" at bounding box center [191, 123] width 25 height 13
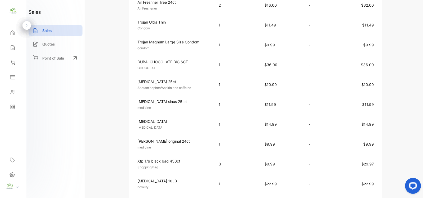
scroll to position [308, 0]
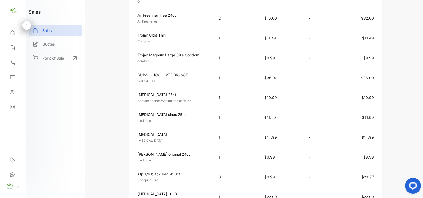
click at [69, 34] on div "Sales" at bounding box center [56, 30] width 54 height 11
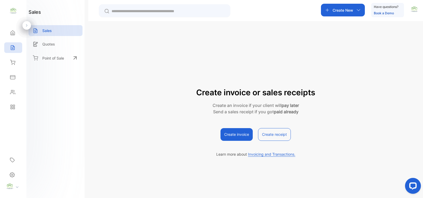
click at [10, 49] on icon at bounding box center [12, 47] width 5 height 5
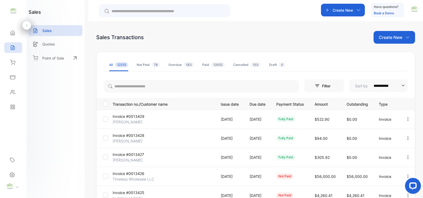
click at [387, 39] on p "Create New" at bounding box center [391, 37] width 24 height 6
click at [389, 54] on span "Invoice" at bounding box center [395, 55] width 12 height 6
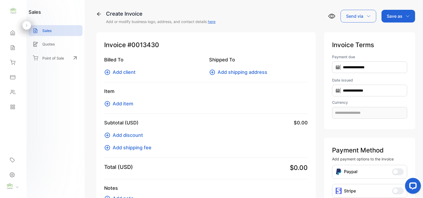
type input "**********"
click at [114, 72] on span "Add client" at bounding box center [124, 71] width 23 height 7
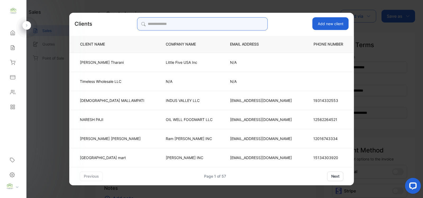
click at [162, 21] on input "search" at bounding box center [202, 23] width 131 height 13
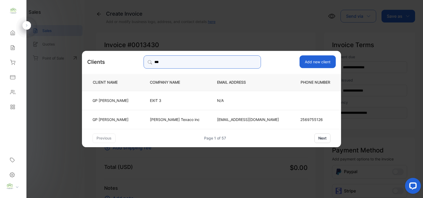
type input "**"
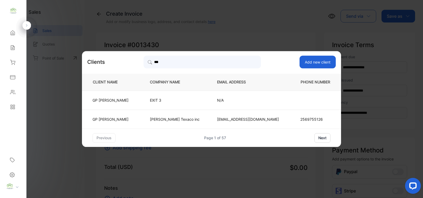
click at [171, 120] on p "ryland Texaco inc" at bounding box center [175, 119] width 50 height 6
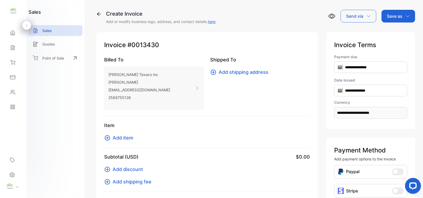
click at [118, 138] on span "Add item" at bounding box center [123, 137] width 21 height 7
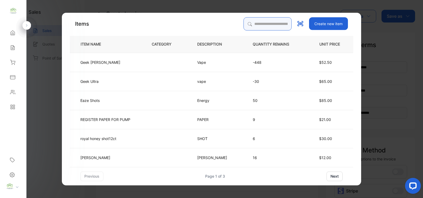
click at [253, 22] on input "search" at bounding box center [267, 23] width 48 height 13
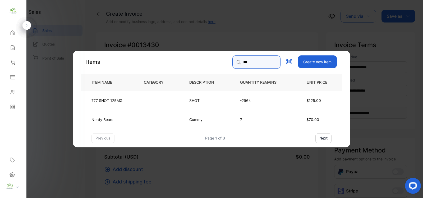
type input "***"
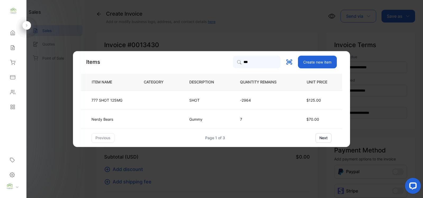
click at [184, 103] on td "SHOT" at bounding box center [205, 99] width 51 height 19
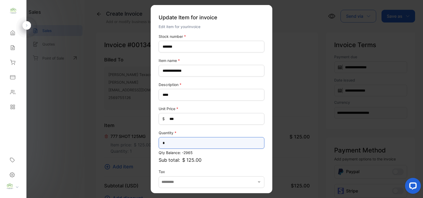
click at [172, 143] on input "*" at bounding box center [212, 143] width 106 height 12
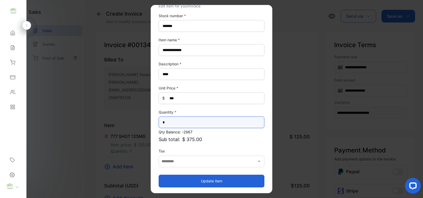
type input "*"
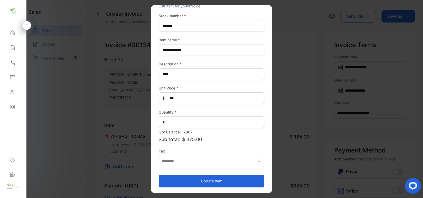
click at [203, 182] on button "Update item" at bounding box center [212, 180] width 106 height 13
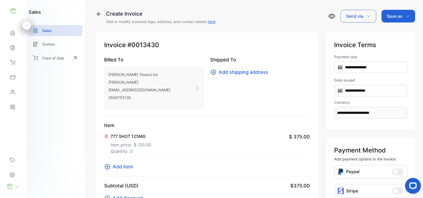
click at [396, 16] on p "Save as" at bounding box center [395, 16] width 16 height 6
click at [393, 33] on div "Invoice" at bounding box center [397, 33] width 30 height 11
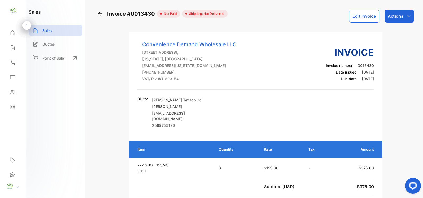
click at [395, 15] on p "Actions" at bounding box center [396, 16] width 16 height 6
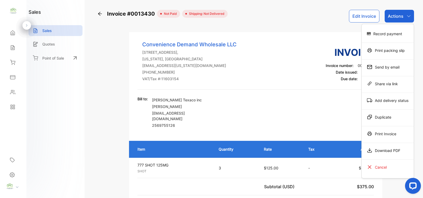
click at [381, 133] on div "Print Invoice" at bounding box center [387, 133] width 52 height 11
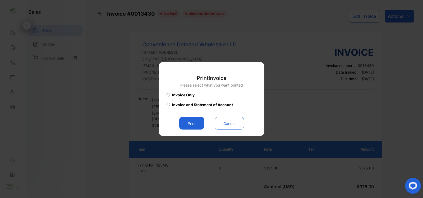
click at [189, 119] on button "Print" at bounding box center [191, 123] width 25 height 13
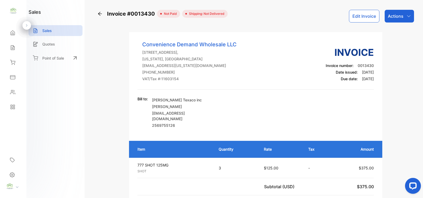
click at [393, 16] on p "Actions" at bounding box center [396, 16] width 16 height 6
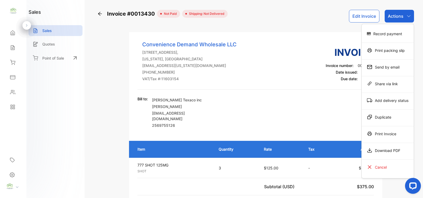
click at [394, 35] on div "Record payment" at bounding box center [387, 33] width 52 height 11
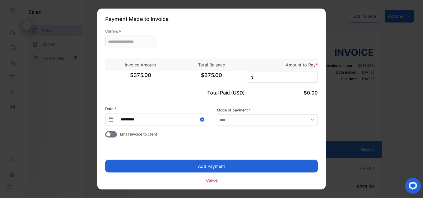
type input "**********"
click at [269, 80] on input at bounding box center [282, 77] width 71 height 12
type input "******"
click at [217, 167] on button "Add Payment" at bounding box center [211, 166] width 212 height 13
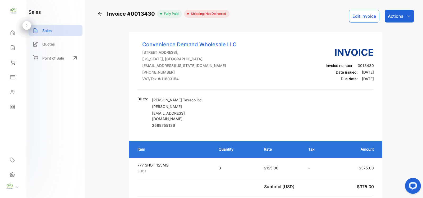
click at [386, 16] on div "Actions" at bounding box center [398, 16] width 29 height 13
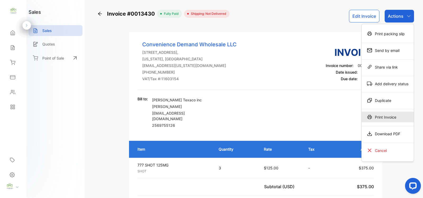
click at [377, 114] on div "Print Invoice" at bounding box center [387, 116] width 52 height 11
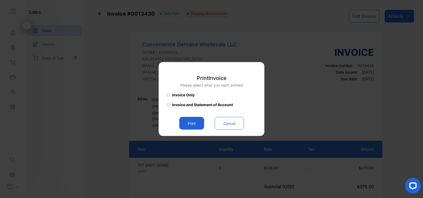
click at [196, 125] on button "Print" at bounding box center [191, 123] width 25 height 13
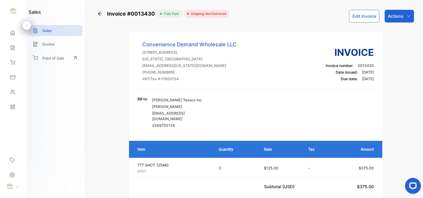
click at [13, 45] on icon at bounding box center [12, 47] width 3 height 4
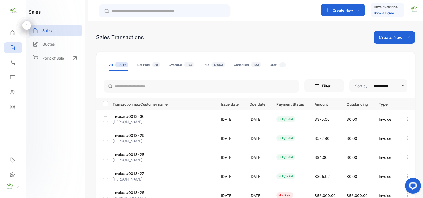
click at [17, 61] on div "Inventory" at bounding box center [13, 62] width 18 height 11
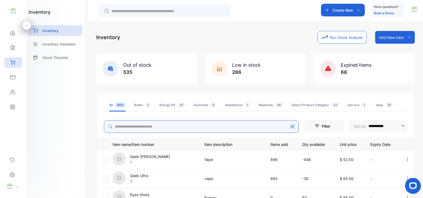
click at [123, 126] on input "search" at bounding box center [201, 126] width 195 height 13
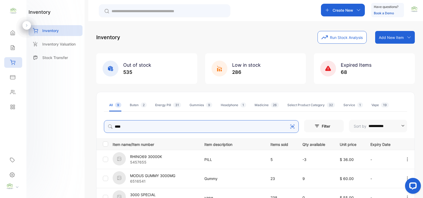
type input "****"
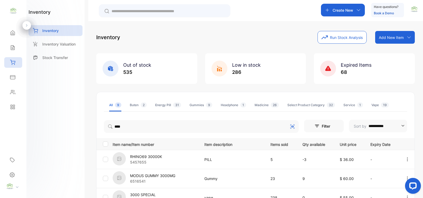
drag, startPoint x: 197, startPoint y: 153, endPoint x: 192, endPoint y: 152, distance: 4.8
click at [196, 153] on div "RHINO69 30000K 5457655" at bounding box center [155, 159] width 85 height 15
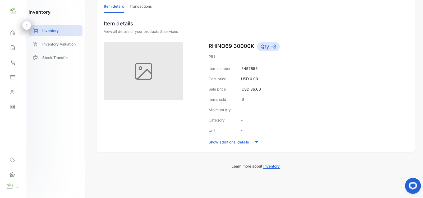
scroll to position [38, 0]
click at [15, 48] on icon at bounding box center [12, 47] width 5 height 5
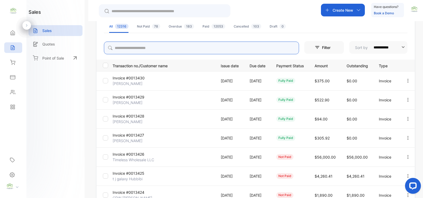
click at [127, 46] on input "search" at bounding box center [201, 47] width 195 height 13
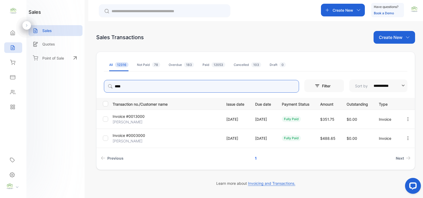
type input "****"
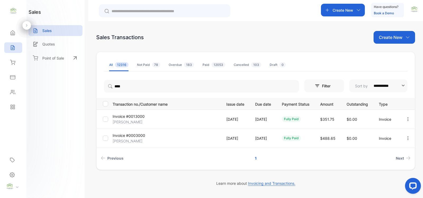
click at [65, 113] on div "sales Sales Quotes Point of Sale" at bounding box center [55, 99] width 58 height 198
click at [53, 31] on div "Sales" at bounding box center [56, 30] width 54 height 11
click at [47, 32] on p "Sales" at bounding box center [47, 31] width 10 height 6
click at [12, 46] on icon at bounding box center [12, 47] width 5 height 5
click at [11, 32] on icon at bounding box center [12, 32] width 5 height 5
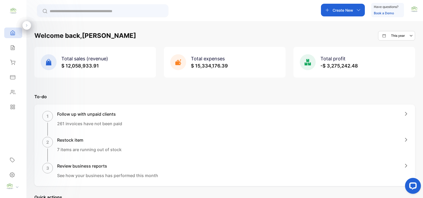
click at [14, 63] on icon at bounding box center [12, 62] width 5 height 5
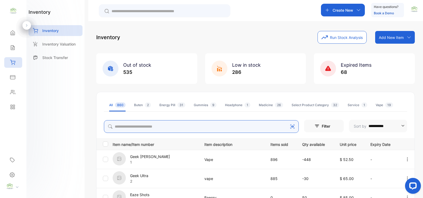
click at [133, 126] on input "search" at bounding box center [201, 126] width 195 height 13
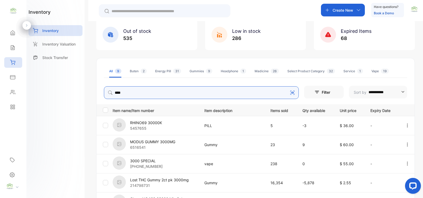
scroll to position [13, 0]
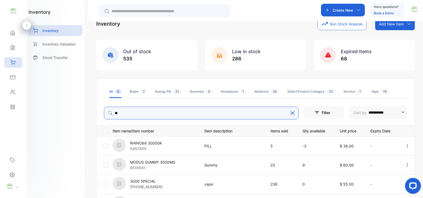
type input "*"
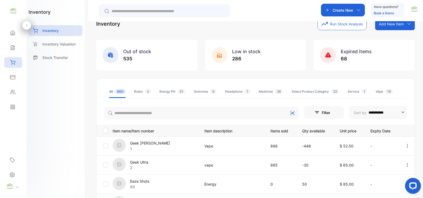
click at [15, 45] on icon at bounding box center [12, 47] width 5 height 5
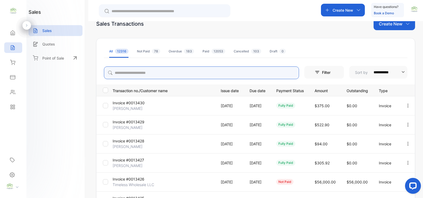
click at [126, 72] on input "search" at bounding box center [201, 72] width 195 height 13
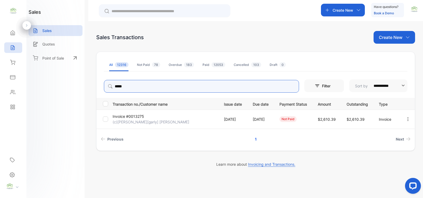
type input "*****"
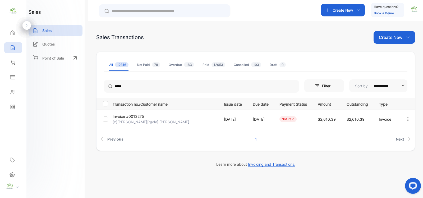
click at [150, 119] on p "(c)Bhaveshbhai[garly] Patel" at bounding box center [151, 122] width 77 height 6
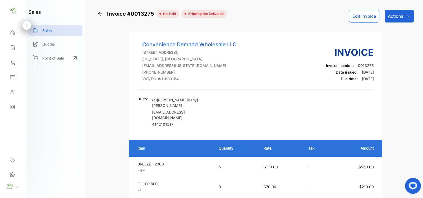
click at [365, 15] on button "Edit Invoice" at bounding box center [364, 16] width 30 height 13
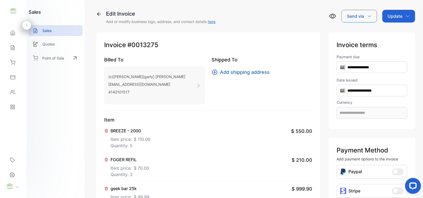
type input "**********"
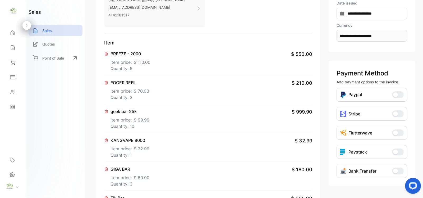
click at [106, 54] on icon at bounding box center [106, 54] width 4 height 4
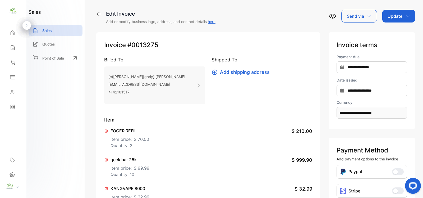
scroll to position [0, 0]
click at [394, 15] on p "Update" at bounding box center [394, 16] width 15 height 6
click at [392, 33] on div "Invoice" at bounding box center [399, 33] width 30 height 11
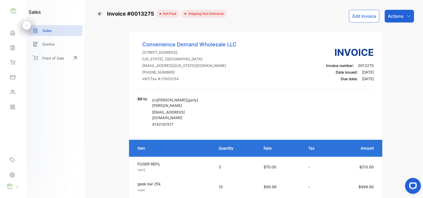
click at [398, 17] on p "Actions" at bounding box center [396, 16] width 16 height 6
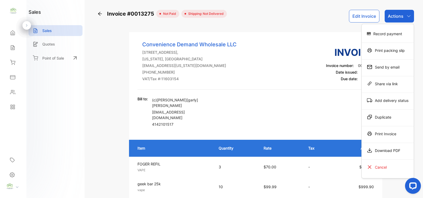
click at [387, 35] on div "Record payment" at bounding box center [387, 33] width 52 height 11
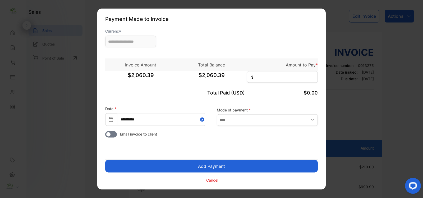
type input "**********"
click at [270, 79] on input at bounding box center [282, 77] width 71 height 12
type input "********"
click at [213, 166] on button "Add Payment" at bounding box center [211, 166] width 212 height 13
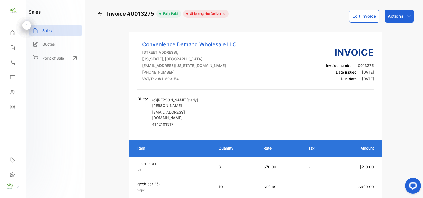
click at [393, 15] on p "Actions" at bounding box center [396, 16] width 16 height 6
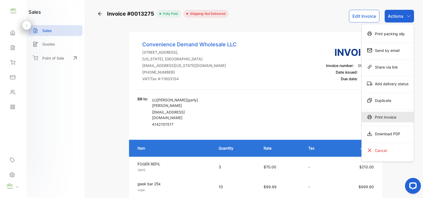
click at [382, 118] on div "Print Invoice" at bounding box center [387, 116] width 52 height 11
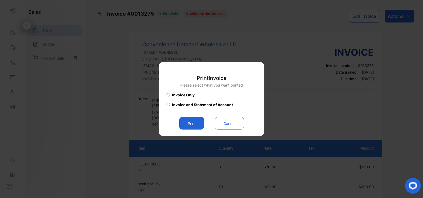
click at [195, 123] on button "Print" at bounding box center [191, 123] width 25 height 13
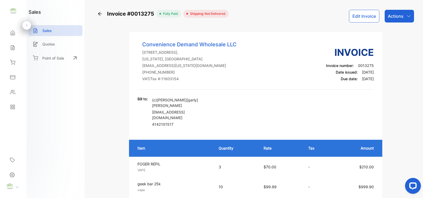
click at [399, 17] on p "Actions" at bounding box center [396, 16] width 16 height 6
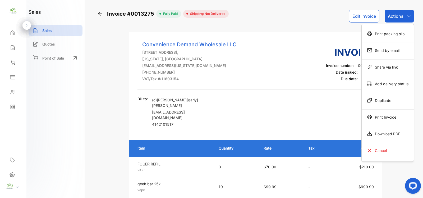
click at [382, 117] on div "Print Invoice" at bounding box center [387, 116] width 52 height 11
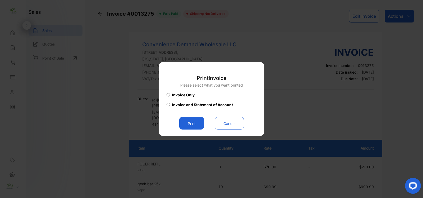
click at [189, 124] on button "Print" at bounding box center [191, 123] width 25 height 13
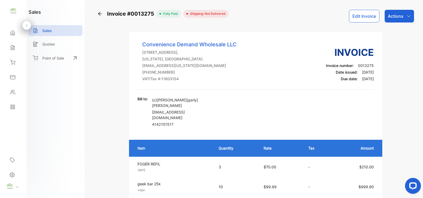
click at [13, 61] on icon at bounding box center [12, 62] width 5 height 5
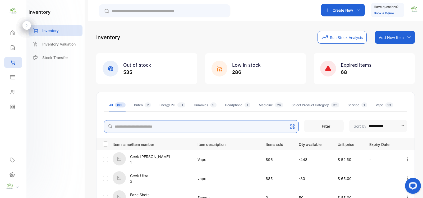
click at [122, 127] on input "search" at bounding box center [201, 126] width 195 height 13
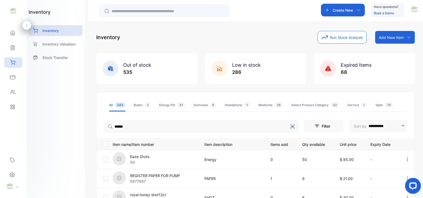
click at [180, 138] on th "Item name/Item number" at bounding box center [153, 144] width 87 height 12
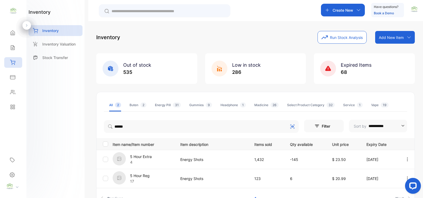
click at [10, 62] on icon at bounding box center [12, 62] width 5 height 5
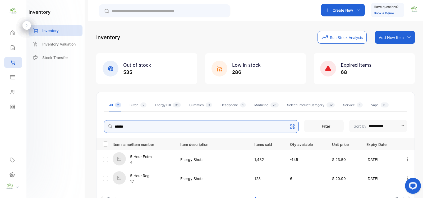
click at [128, 121] on input "******" at bounding box center [201, 126] width 195 height 13
type input "*"
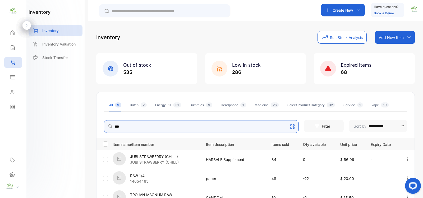
click at [137, 128] on input "***" at bounding box center [201, 126] width 195 height 13
type input "*"
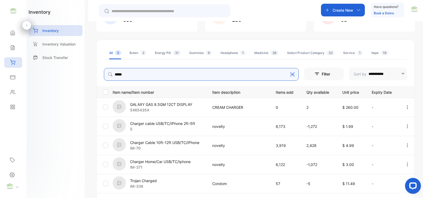
scroll to position [77, 0]
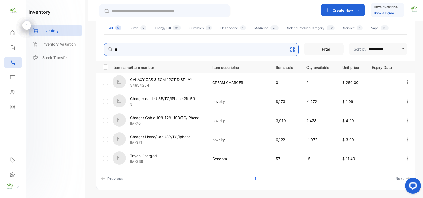
type input "*"
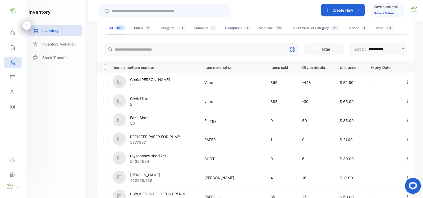
click at [14, 48] on icon at bounding box center [12, 47] width 5 height 5
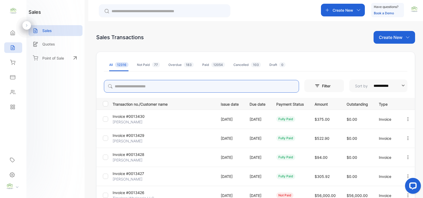
click at [124, 87] on input "search" at bounding box center [201, 86] width 195 height 13
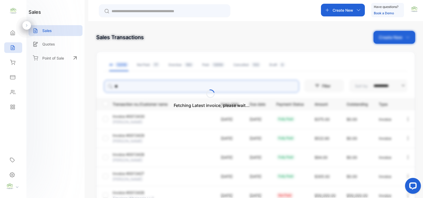
type input "*"
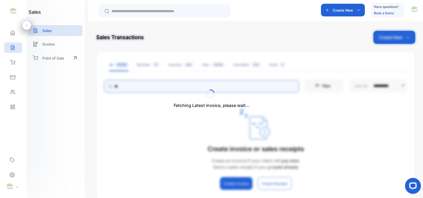
type input "*"
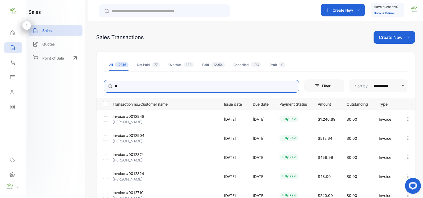
type input "*"
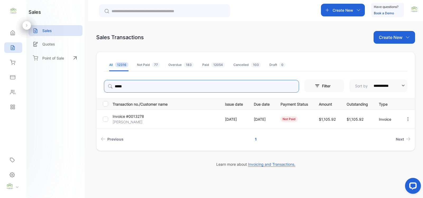
type input "*****"
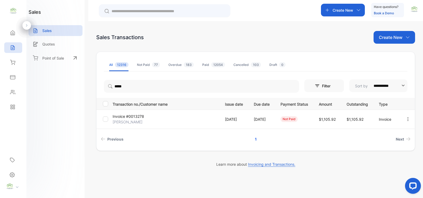
click at [133, 118] on p "Invoice #0013278" at bounding box center [130, 116] width 35 height 6
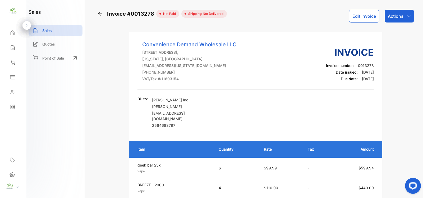
click at [359, 17] on button "Edit Invoice" at bounding box center [364, 16] width 30 height 13
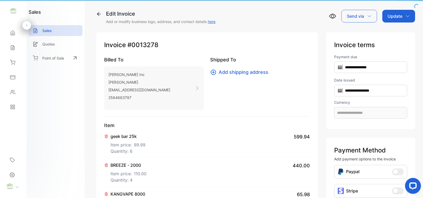
type input "**********"
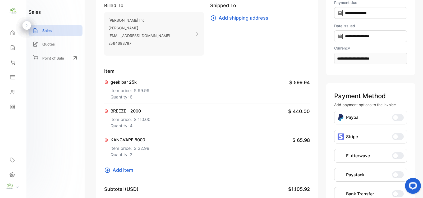
scroll to position [77, 0]
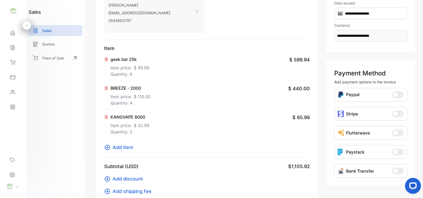
click at [108, 88] on button at bounding box center [106, 87] width 5 height 5
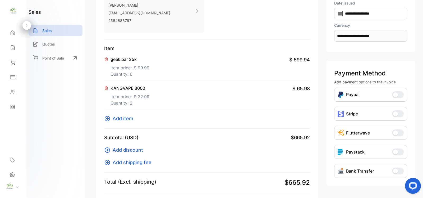
scroll to position [0, 0]
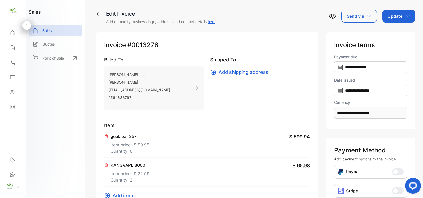
click at [390, 14] on p "Update" at bounding box center [394, 16] width 15 height 6
click at [394, 35] on div "Invoice" at bounding box center [399, 33] width 30 height 11
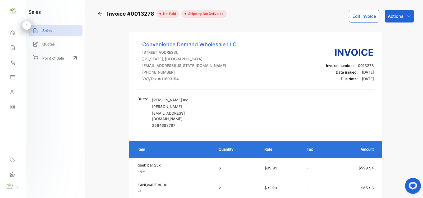
click at [366, 17] on button "Edit Invoice" at bounding box center [364, 16] width 30 height 13
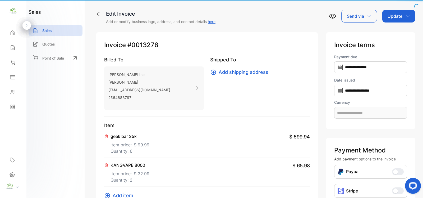
type input "**********"
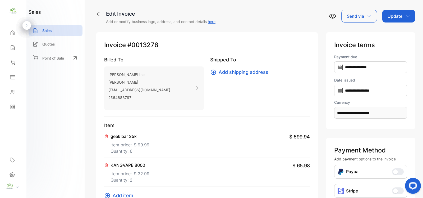
click at [394, 18] on p "Update" at bounding box center [394, 16] width 15 height 6
click at [392, 35] on div "Invoice" at bounding box center [399, 33] width 30 height 11
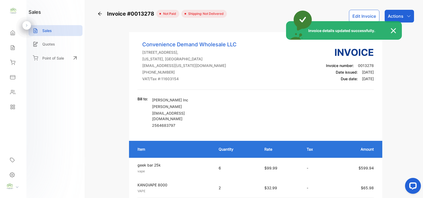
click at [398, 64] on div "Invoice details updated successfully." at bounding box center [211, 99] width 423 height 198
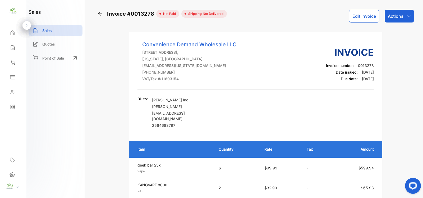
click at [367, 17] on button "Edit Invoice" at bounding box center [364, 16] width 30 height 13
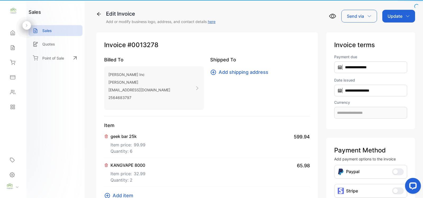
type input "**********"
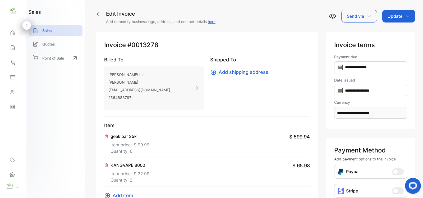
click at [393, 16] on p "Update" at bounding box center [394, 16] width 15 height 6
click at [394, 34] on div "Invoice" at bounding box center [399, 33] width 30 height 11
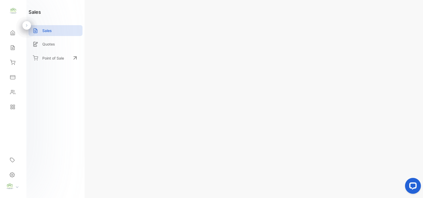
click at [395, 15] on p "Actions" at bounding box center [396, 16] width 16 height 6
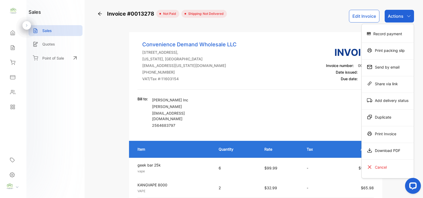
click at [388, 32] on div "Record payment" at bounding box center [387, 33] width 52 height 11
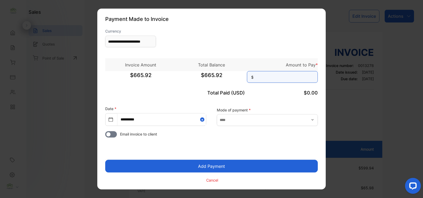
click at [273, 79] on input at bounding box center [282, 77] width 71 height 12
type input "******"
click at [207, 166] on button "Add Payment" at bounding box center [211, 166] width 212 height 13
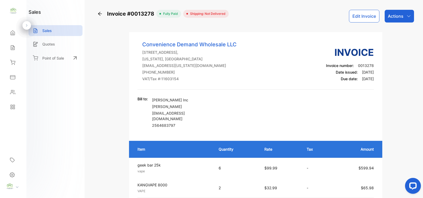
click at [397, 17] on p "Actions" at bounding box center [396, 16] width 16 height 6
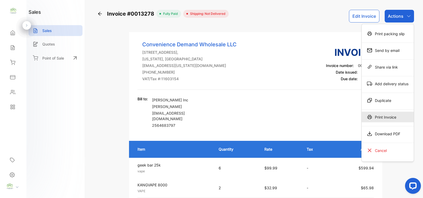
click at [380, 118] on div "Print Invoice" at bounding box center [387, 116] width 52 height 11
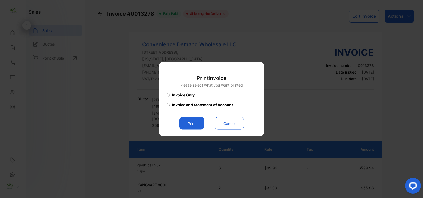
click at [187, 123] on button "Print" at bounding box center [191, 123] width 25 height 13
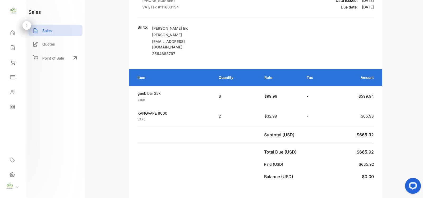
scroll to position [77, 0]
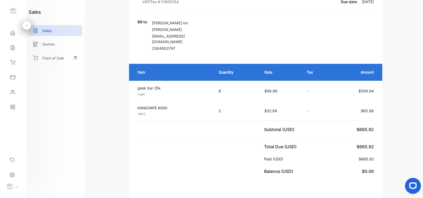
click at [56, 30] on div "Sales" at bounding box center [56, 30] width 54 height 11
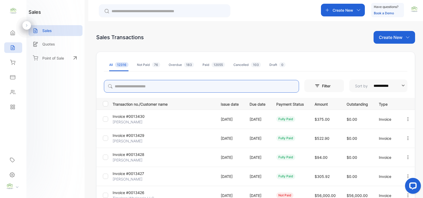
click at [123, 87] on input "search" at bounding box center [201, 86] width 195 height 13
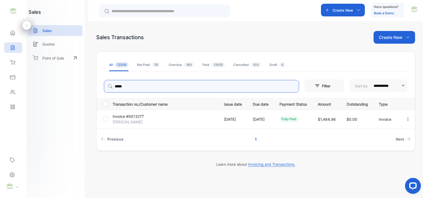
click at [408, 119] on icon "button" at bounding box center [407, 119] width 5 height 5
type input "*****"
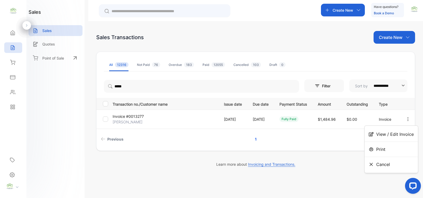
click at [399, 133] on span "View / Edit Invoice" at bounding box center [395, 134] width 38 height 6
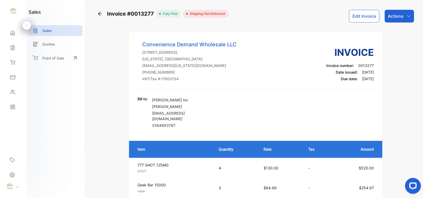
click at [51, 31] on p "Sales" at bounding box center [47, 31] width 10 height 6
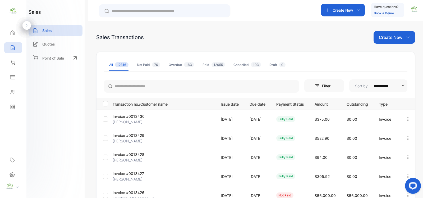
click at [390, 39] on p "Create New" at bounding box center [391, 37] width 24 height 6
click at [389, 54] on span "Invoice" at bounding box center [395, 55] width 12 height 6
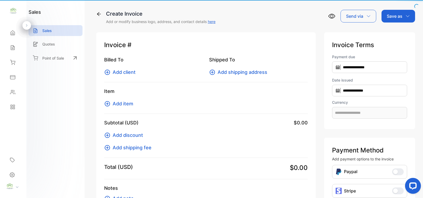
type input "**********"
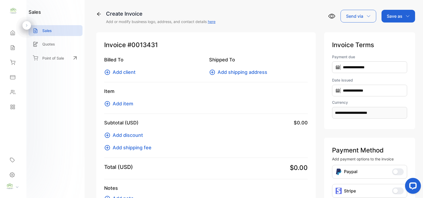
click at [120, 73] on span "Add client" at bounding box center [124, 71] width 23 height 7
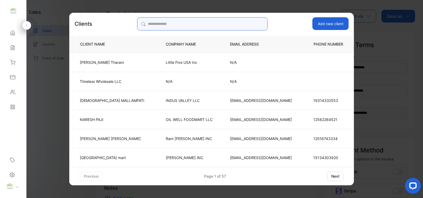
click at [157, 26] on input "search" at bounding box center [202, 23] width 131 height 13
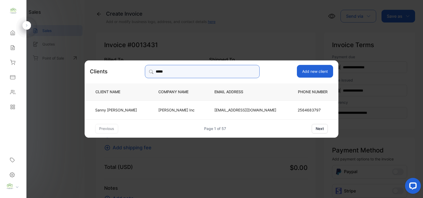
type input "*****"
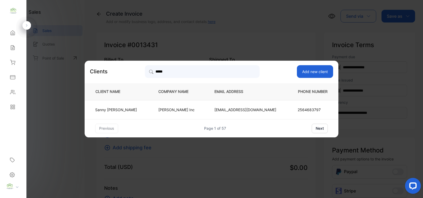
click at [172, 109] on p "[PERSON_NAME] Inc" at bounding box center [177, 110] width 39 height 6
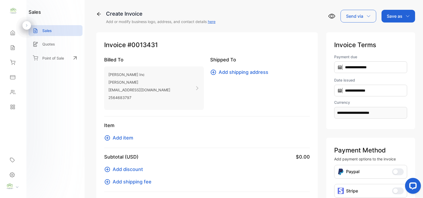
click at [120, 139] on span "Add item" at bounding box center [123, 137] width 21 height 7
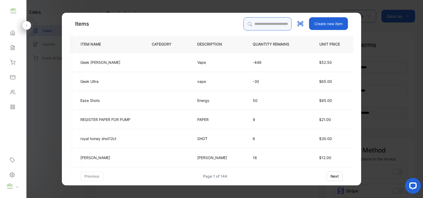
click at [244, 26] on input "search" at bounding box center [267, 23] width 48 height 13
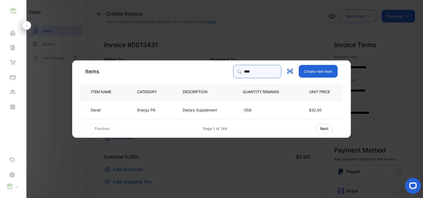
type input "****"
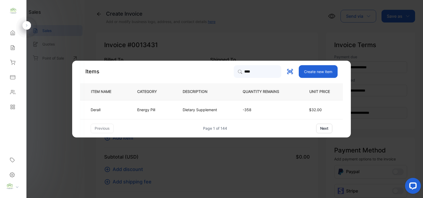
click at [178, 108] on td "Dietary Supplement" at bounding box center [204, 109] width 60 height 19
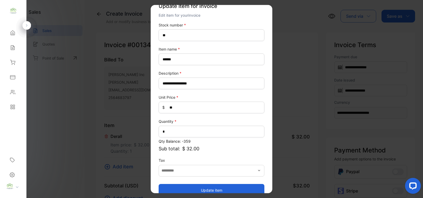
scroll to position [21, 0]
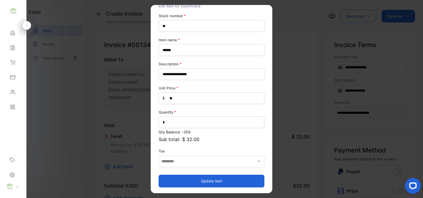
click at [202, 180] on button "Update item" at bounding box center [212, 180] width 106 height 13
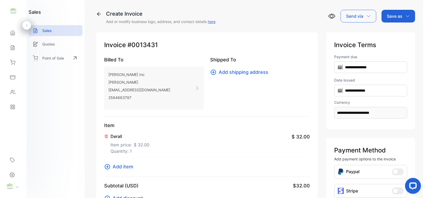
click at [122, 165] on span "Add item" at bounding box center [123, 166] width 21 height 7
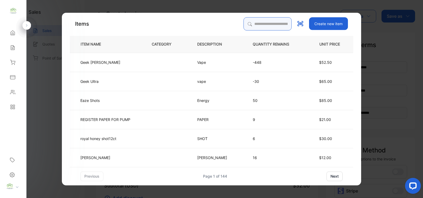
click at [246, 23] on input "search" at bounding box center [267, 23] width 48 height 13
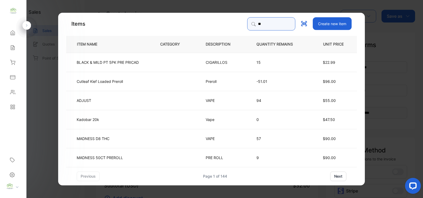
type input "******"
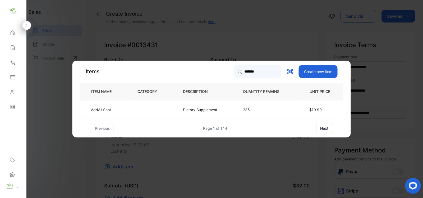
click at [210, 109] on p "Dietary Supplement" at bounding box center [200, 110] width 34 height 6
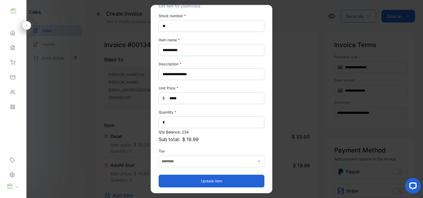
click at [207, 178] on button "Update item" at bounding box center [212, 180] width 106 height 13
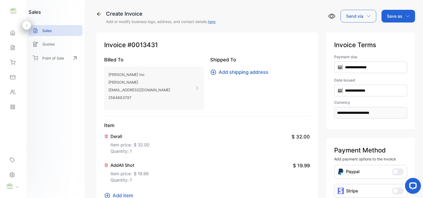
click at [168, 133] on div "Derall Item price: $ 32.00 Quantity: 1 $ 32.00" at bounding box center [207, 143] width 206 height 29
click at [180, 155] on div "Derall Item price: $ 32.00 Quantity: 1 $ 32.00" at bounding box center [207, 143] width 206 height 29
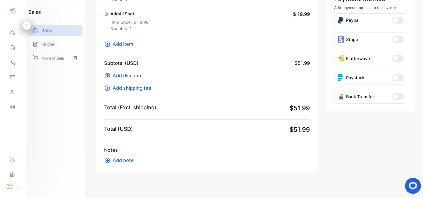
scroll to position [154, 0]
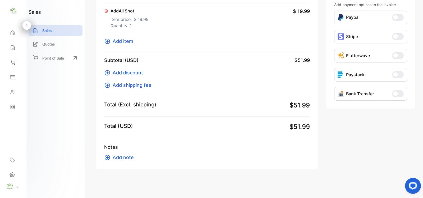
click at [127, 41] on span "Add item" at bounding box center [123, 41] width 21 height 7
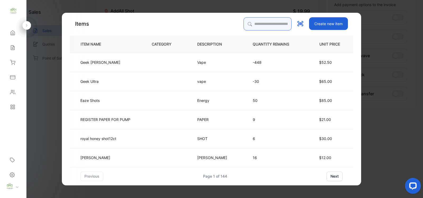
click at [253, 22] on input "search" at bounding box center [267, 23] width 48 height 13
type input "***"
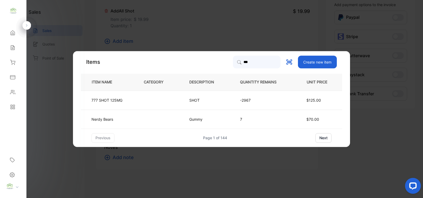
click at [171, 99] on td at bounding box center [157, 99] width 45 height 19
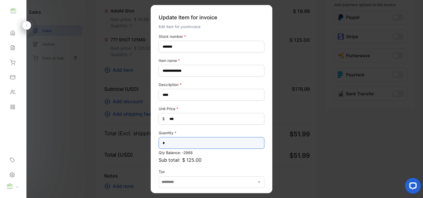
click at [169, 145] on input "*" at bounding box center [212, 143] width 106 height 12
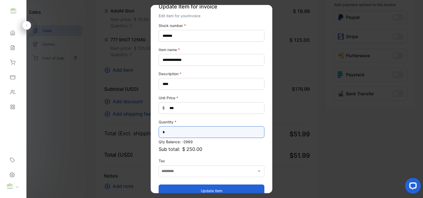
scroll to position [21, 0]
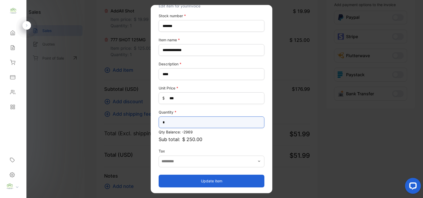
type input "*"
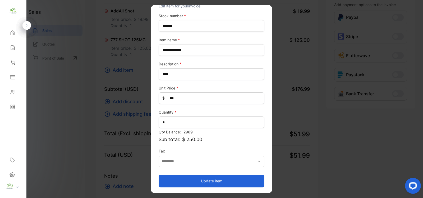
click at [202, 181] on button "Update item" at bounding box center [212, 180] width 106 height 13
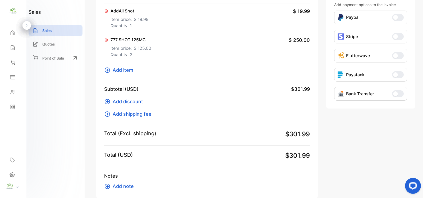
click at [124, 70] on span "Add item" at bounding box center [123, 69] width 21 height 7
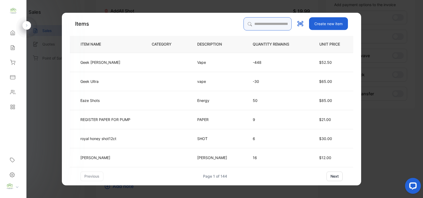
click at [244, 23] on input "search" at bounding box center [267, 23] width 48 height 13
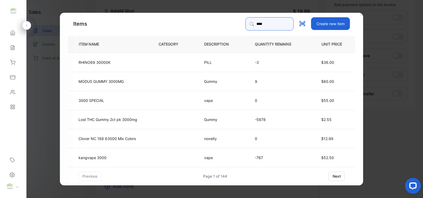
type input "****"
click at [156, 156] on td at bounding box center [172, 156] width 45 height 19
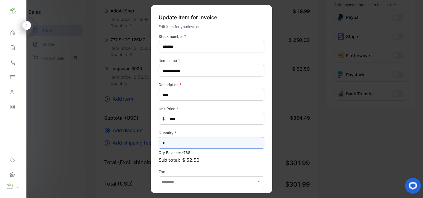
click at [172, 141] on input "*" at bounding box center [212, 143] width 106 height 12
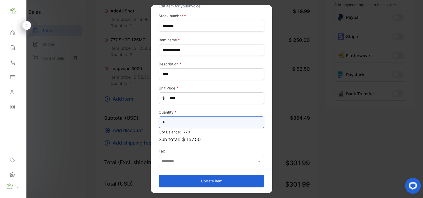
type input "*"
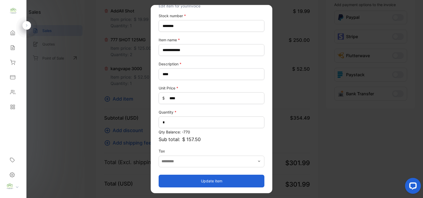
click at [220, 180] on button "Update item" at bounding box center [212, 180] width 106 height 13
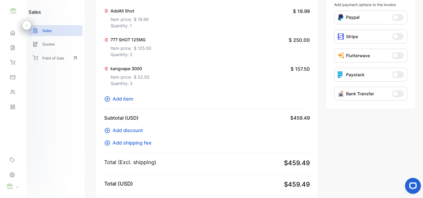
click at [125, 99] on span "Add item" at bounding box center [123, 98] width 21 height 7
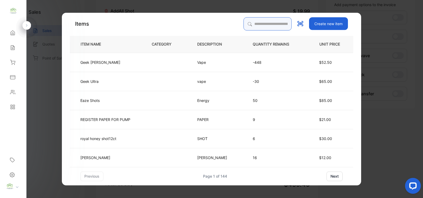
click at [249, 22] on input "search" at bounding box center [267, 23] width 48 height 13
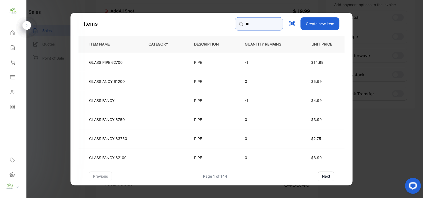
type input "*"
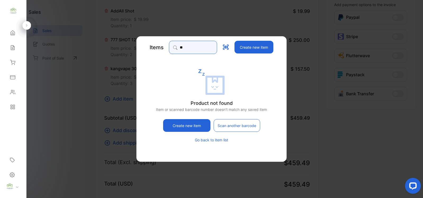
type input "*"
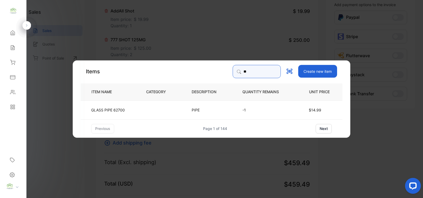
type input "*"
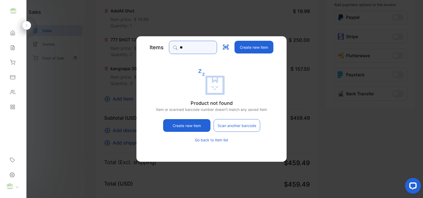
type input "*"
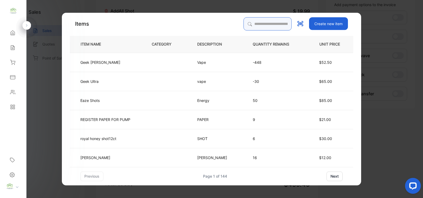
click at [243, 23] on input "search" at bounding box center [267, 23] width 48 height 13
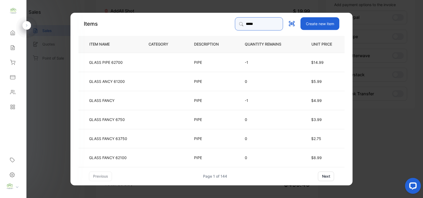
type input "*****"
click at [135, 99] on td "GLASS FANCY" at bounding box center [108, 99] width 61 height 19
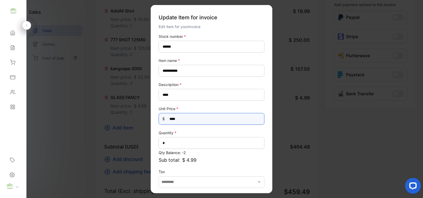
click at [189, 119] on Price-inputprice "****" at bounding box center [212, 119] width 106 height 12
type Price-inputprice "*"
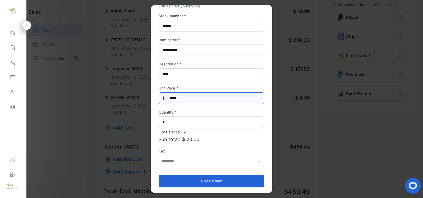
type Price-inputprice "*****"
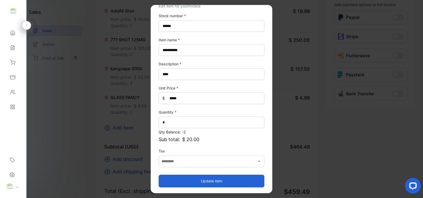
click at [211, 181] on button "Update item" at bounding box center [212, 180] width 106 height 13
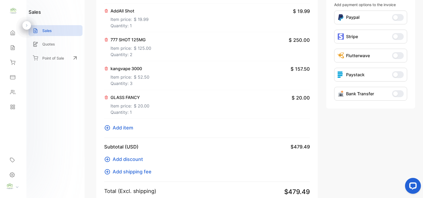
click at [126, 127] on span "Add item" at bounding box center [123, 127] width 21 height 7
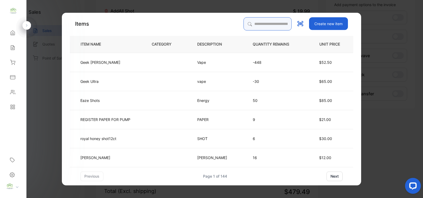
click at [248, 22] on input "search" at bounding box center [267, 23] width 48 height 13
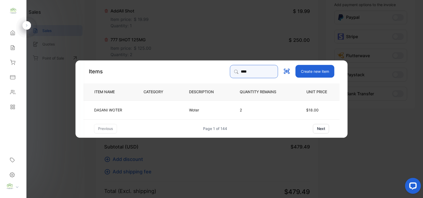
type input "****"
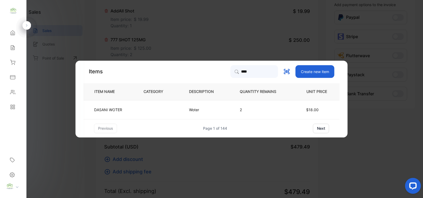
click at [250, 111] on p "2" at bounding box center [262, 110] width 45 height 6
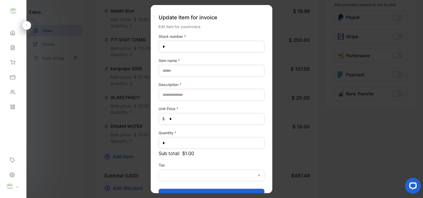
type number-inputstocknumber "*****"
type name-inputItem_Name "**********"
type input "*****"
type Price-inputprice "**"
type input "*"
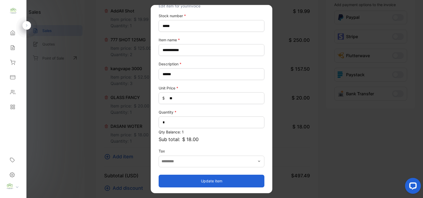
click at [212, 181] on button "Update item" at bounding box center [212, 180] width 106 height 13
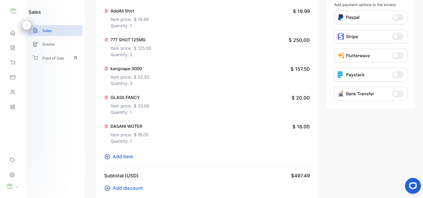
click at [123, 156] on span "Add item" at bounding box center [123, 156] width 21 height 7
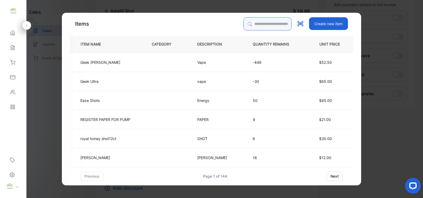
click at [248, 22] on input "search" at bounding box center [267, 23] width 48 height 13
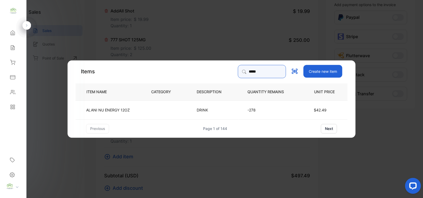
type input "*****"
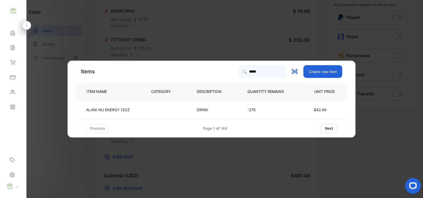
click at [162, 110] on td at bounding box center [164, 109] width 45 height 19
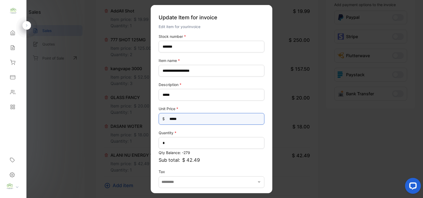
click at [184, 115] on Price-inputprice "*****" at bounding box center [212, 119] width 106 height 12
type Price-inputprice "*****"
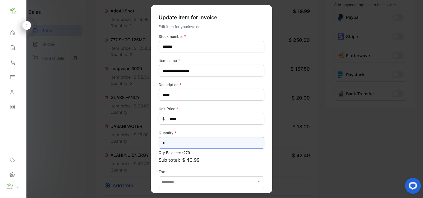
click at [172, 141] on input "*" at bounding box center [212, 143] width 106 height 12
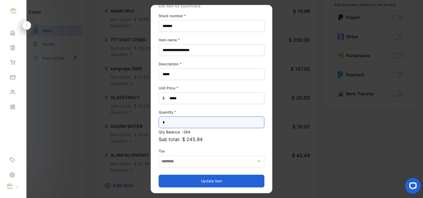
type input "*"
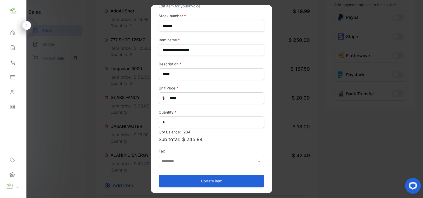
click at [210, 180] on button "Update item" at bounding box center [212, 180] width 106 height 13
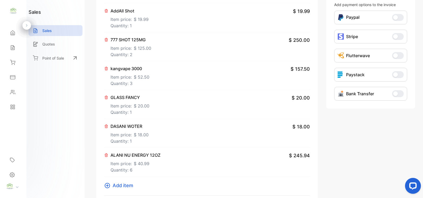
click at [135, 160] on span "$ 40.99" at bounding box center [142, 163] width 16 height 6
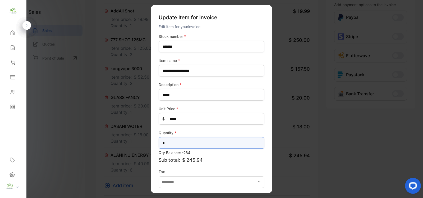
click at [166, 142] on input "*" at bounding box center [212, 143] width 106 height 12
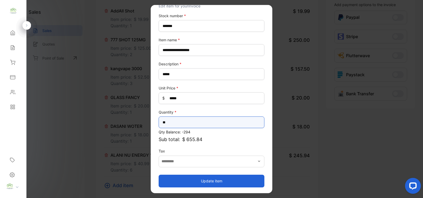
type input "**"
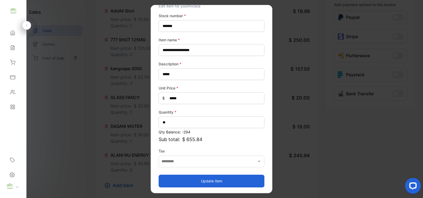
click at [182, 179] on button "Update item" at bounding box center [212, 180] width 106 height 13
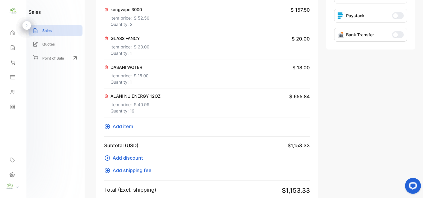
scroll to position [299, 0]
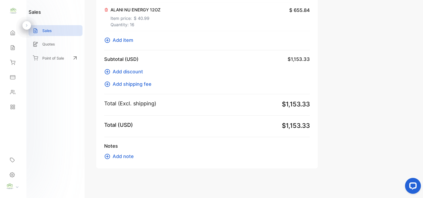
click at [123, 41] on span "Add item" at bounding box center [123, 39] width 21 height 7
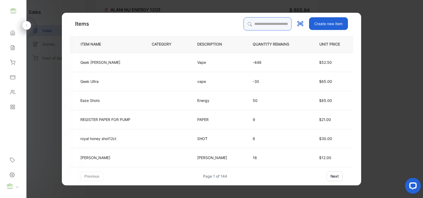
click at [245, 24] on input "search" at bounding box center [267, 23] width 48 height 13
type input "******"
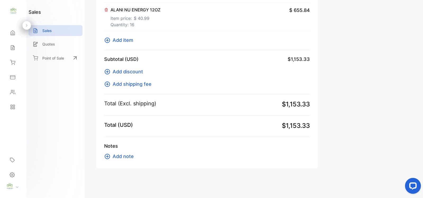
click at [131, 72] on span "Add discount" at bounding box center [128, 71] width 30 height 7
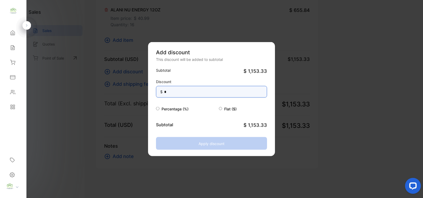
click at [180, 92] on input "*" at bounding box center [211, 92] width 111 height 12
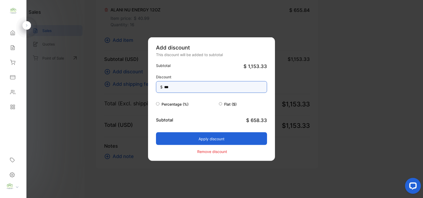
type input "***"
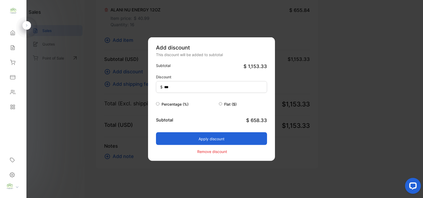
click at [217, 139] on button "Apply discount" at bounding box center [211, 138] width 111 height 13
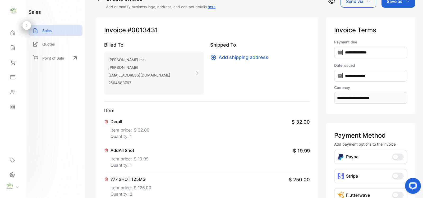
scroll to position [0, 0]
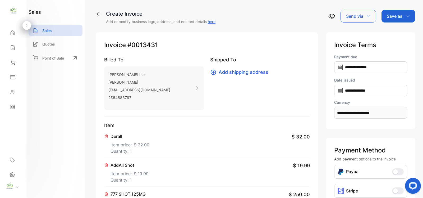
click at [394, 15] on p "Save as" at bounding box center [395, 16] width 16 height 6
click at [390, 34] on div "Invoice" at bounding box center [397, 33] width 30 height 11
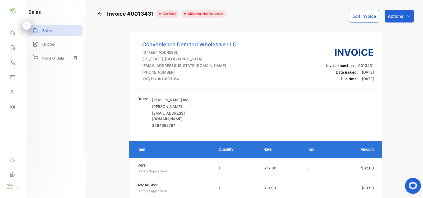
click at [395, 16] on p "Actions" at bounding box center [396, 16] width 16 height 6
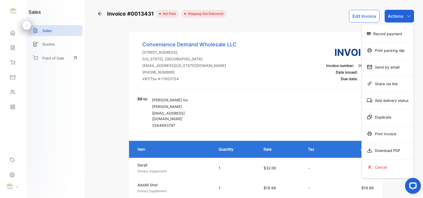
click at [388, 135] on div "Print Invoice" at bounding box center [387, 133] width 52 height 11
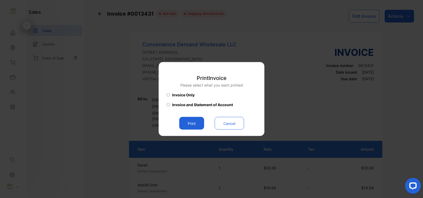
click at [189, 123] on button "Print" at bounding box center [191, 123] width 25 height 13
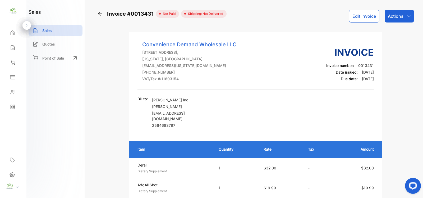
click at [365, 18] on button "Edit Invoice" at bounding box center [364, 16] width 30 height 13
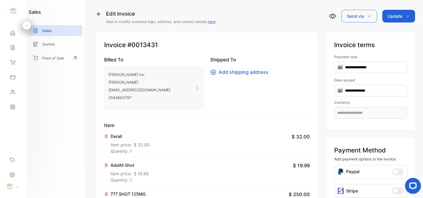
type input "**********"
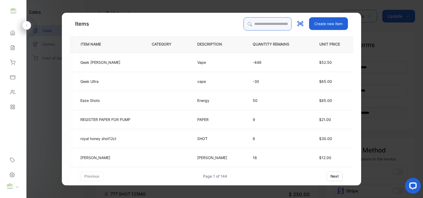
click at [249, 23] on input "search" at bounding box center [267, 23] width 48 height 13
type input "****"
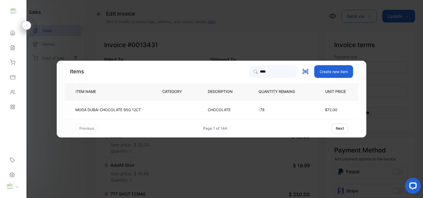
click at [122, 109] on p "MODA DUBAI CHOCOLATE 95G 12CT" at bounding box center [108, 110] width 66 height 6
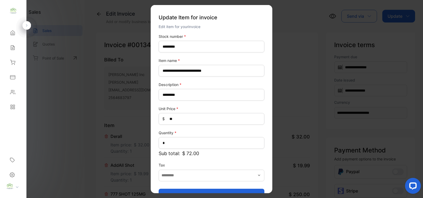
click at [206, 188] on button "Update item" at bounding box center [212, 194] width 106 height 13
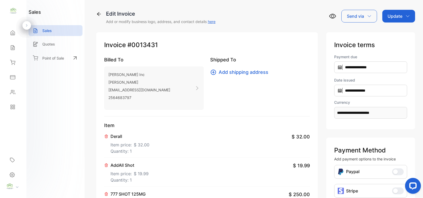
click at [394, 17] on p "Update" at bounding box center [394, 16] width 15 height 6
click at [393, 33] on div "Invoice" at bounding box center [399, 33] width 30 height 11
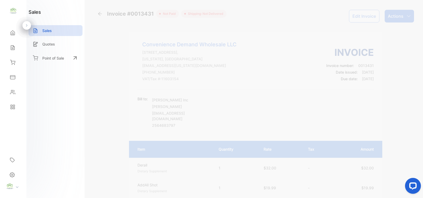
click at [394, 15] on p "Actions" at bounding box center [396, 16] width 16 height 6
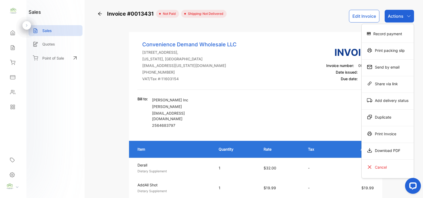
click at [379, 135] on div "Print Invoice" at bounding box center [387, 133] width 52 height 11
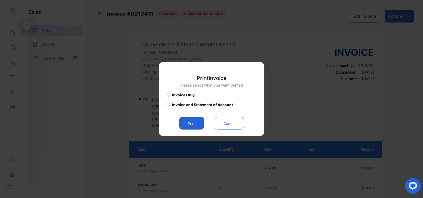
click at [192, 122] on button "Print" at bounding box center [191, 123] width 25 height 13
